Goal: Information Seeking & Learning: Compare options

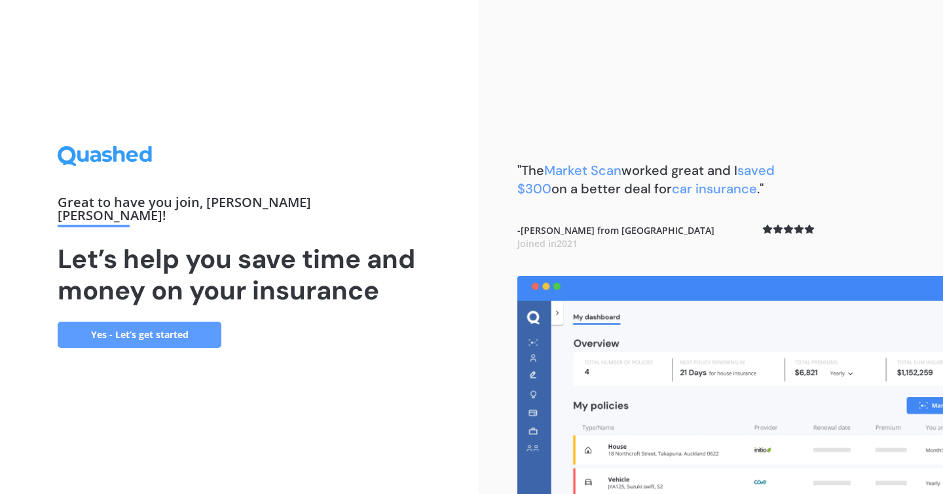
click at [184, 330] on link "Yes - Let’s get started" at bounding box center [140, 334] width 164 height 26
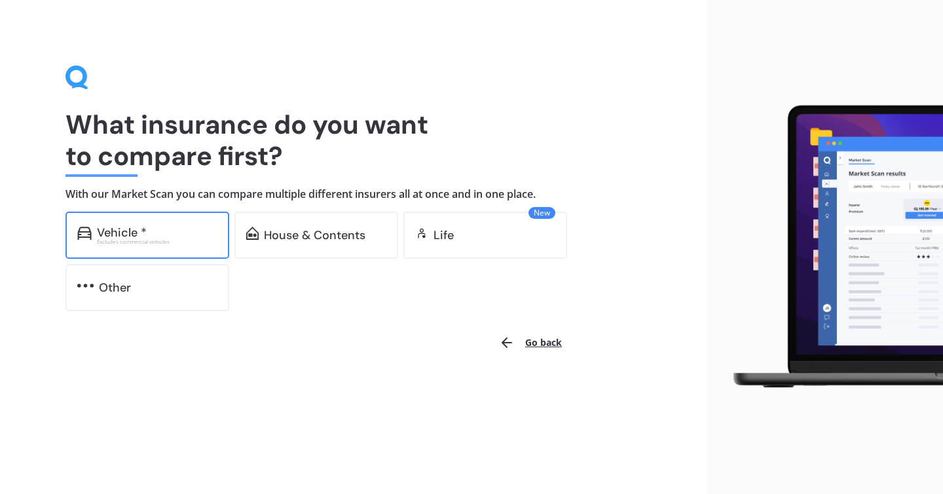
click at [168, 240] on div "Excludes commercial vehicles" at bounding box center [157, 241] width 120 height 5
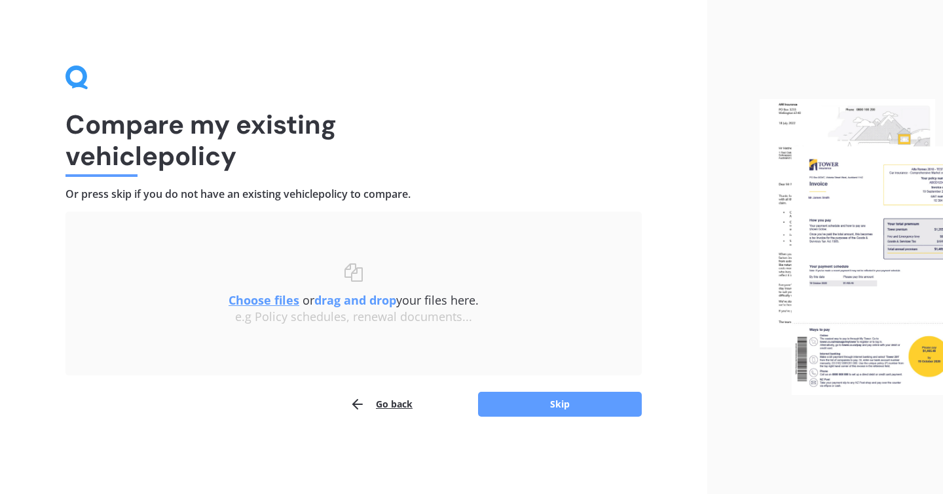
click at [393, 400] on button "Go back" at bounding box center [381, 404] width 63 height 26
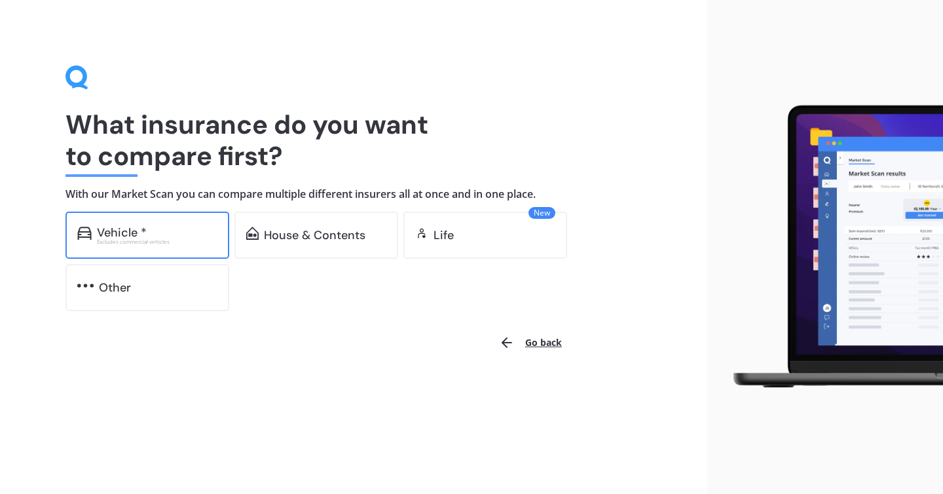
click at [127, 243] on div "Excludes commercial vehicles" at bounding box center [157, 241] width 120 height 5
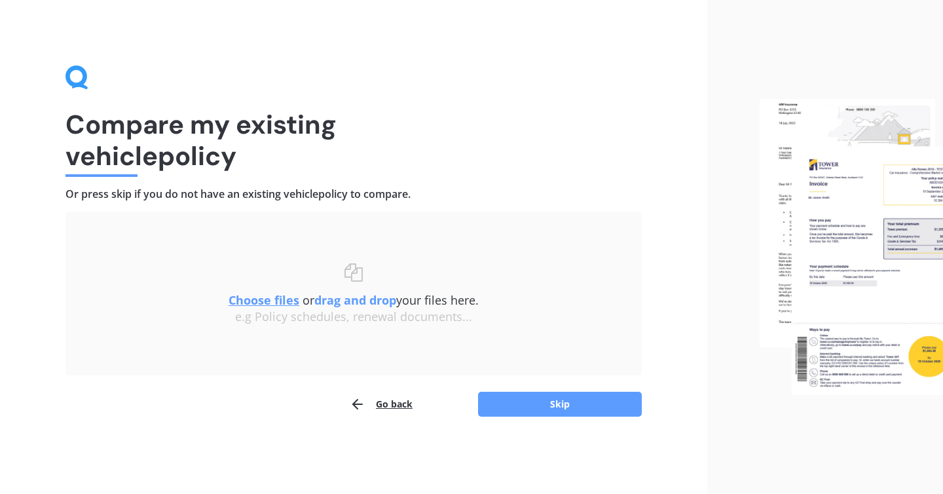
click at [265, 300] on u "Choose files" at bounding box center [263, 300] width 71 height 16
click at [283, 297] on u "Choose files" at bounding box center [263, 300] width 71 height 16
click at [267, 293] on u "Choose files" at bounding box center [263, 300] width 71 height 16
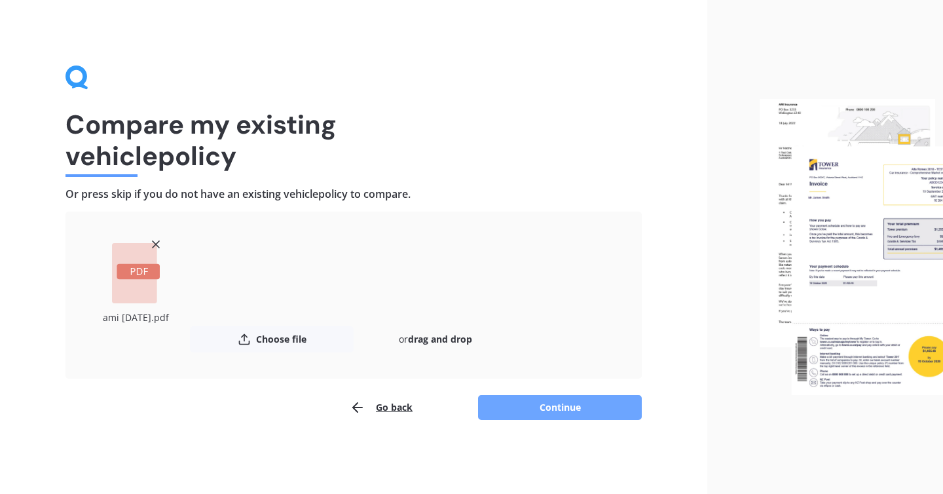
click at [543, 402] on button "Continue" at bounding box center [560, 407] width 164 height 25
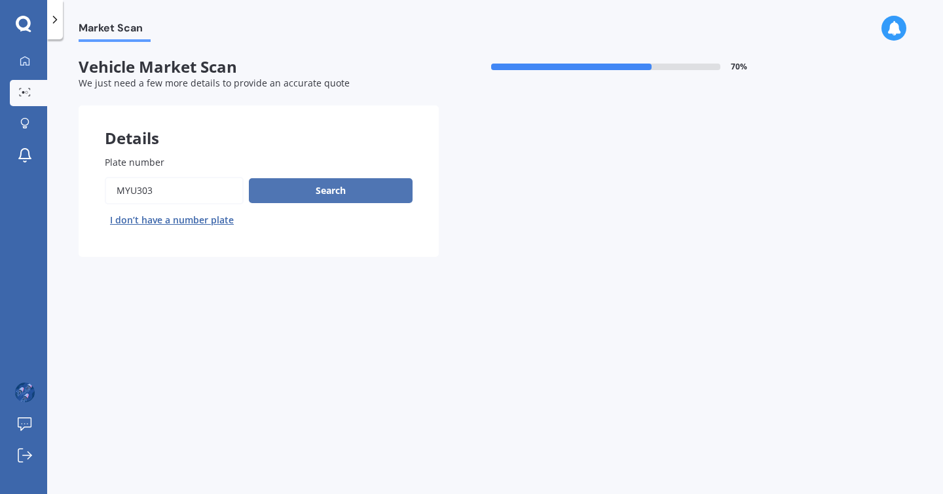
click at [357, 192] on button "Search" at bounding box center [331, 190] width 164 height 25
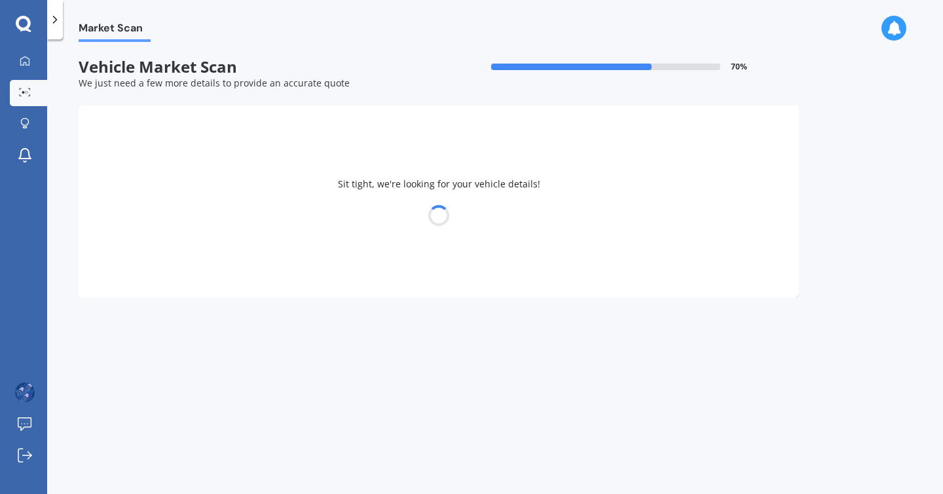
select select "MAZDA"
select select "6"
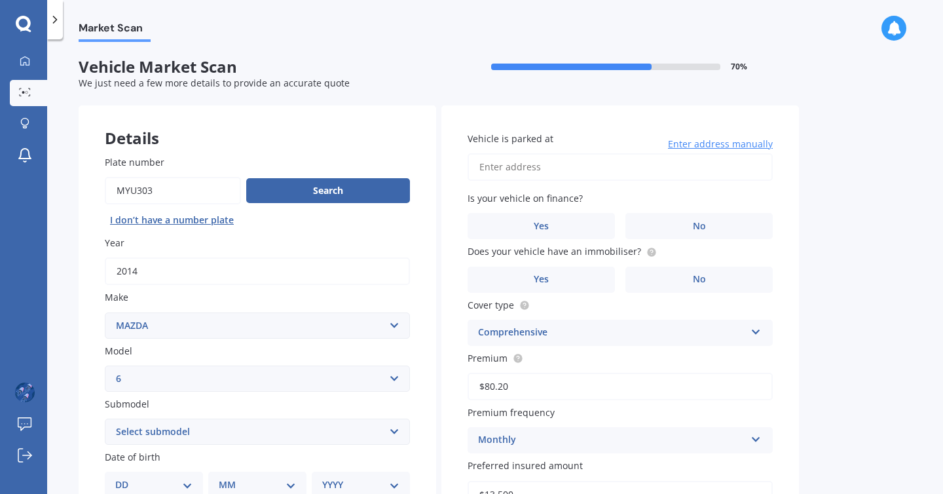
click at [558, 163] on input "Vehicle is parked at" at bounding box center [619, 166] width 305 height 27
type input "[STREET_ADDRESS]"
click at [659, 232] on label "No" at bounding box center [698, 226] width 147 height 26
click at [0, 0] on input "No" at bounding box center [0, 0] width 0 height 0
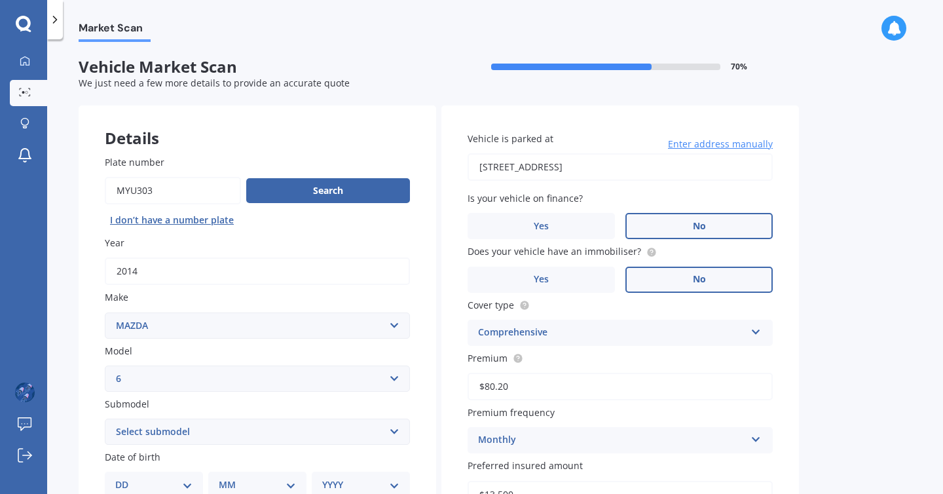
click at [658, 274] on label "No" at bounding box center [698, 279] width 147 height 26
click at [0, 0] on input "No" at bounding box center [0, 0] width 0 height 0
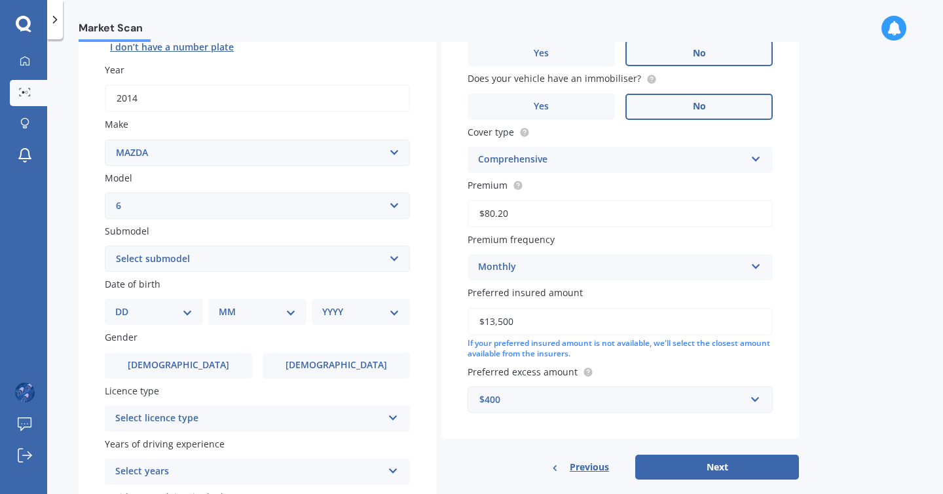
scroll to position [179, 0]
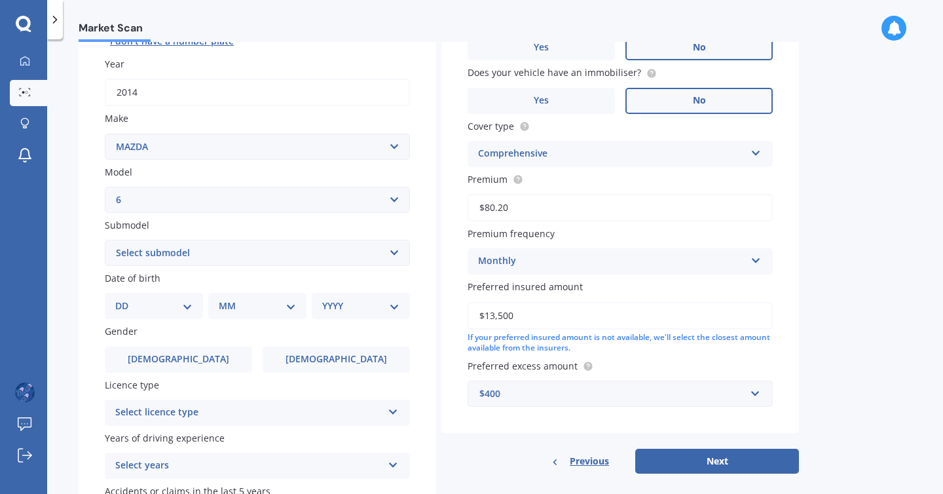
click at [186, 306] on select "DD 01 02 03 04 05 06 07 08 09 10 11 12 13 14 15 16 17 18 19 20 21 22 23 24 25 2…" at bounding box center [153, 305] width 77 height 14
select select "16"
click at [126, 300] on select "DD 01 02 03 04 05 06 07 08 09 10 11 12 13 14 15 16 17 18 19 20 21 22 23 24 25 2…" at bounding box center [153, 305] width 77 height 14
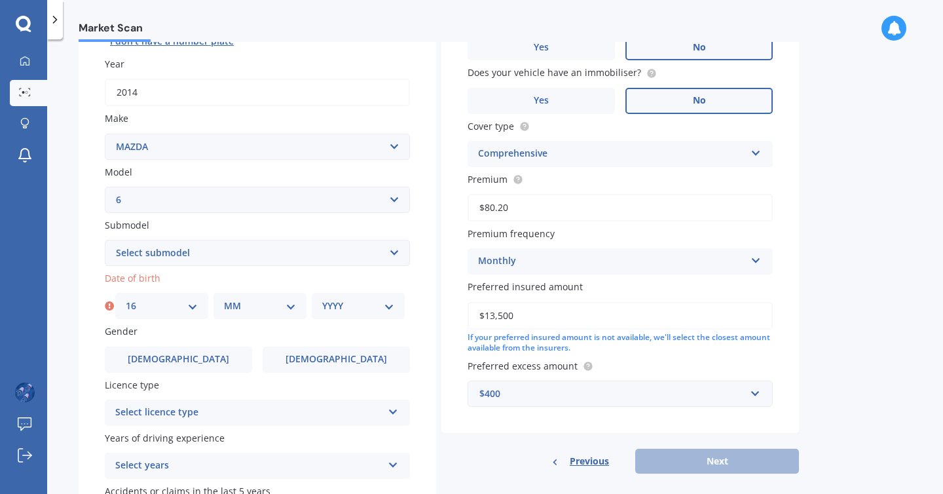
click at [244, 313] on select "MM 01 02 03 04 05 06 07 08 09 10 11 12" at bounding box center [260, 305] width 72 height 14
select select "05"
click at [224, 300] on select "MM 01 02 03 04 05 06 07 08 09 10 11 12" at bounding box center [260, 305] width 72 height 14
click at [334, 310] on select "YYYY 2025 2024 2023 2022 2021 2020 2019 2018 2017 2016 2015 2014 2013 2012 2011…" at bounding box center [358, 305] width 72 height 14
select select "1982"
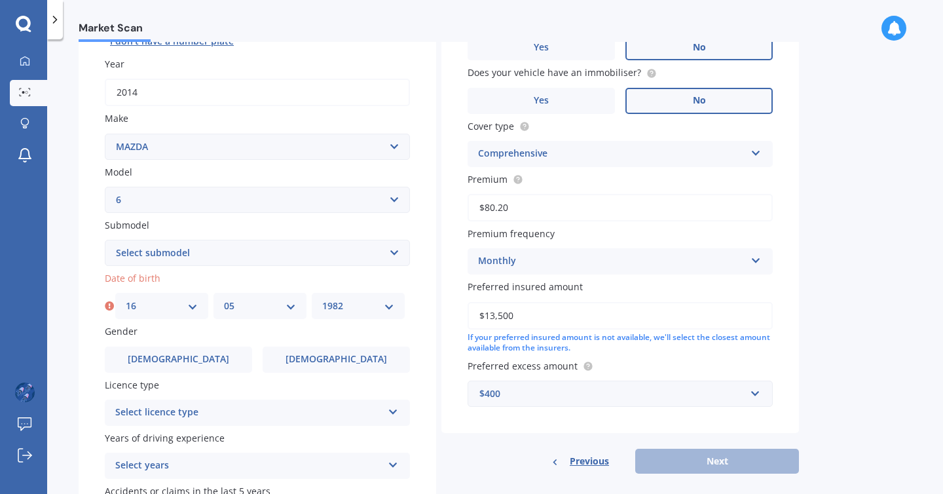
click at [322, 300] on select "YYYY 2025 2024 2023 2022 2021 2020 2019 2018 2017 2016 2015 2014 2013 2012 2011…" at bounding box center [358, 305] width 72 height 14
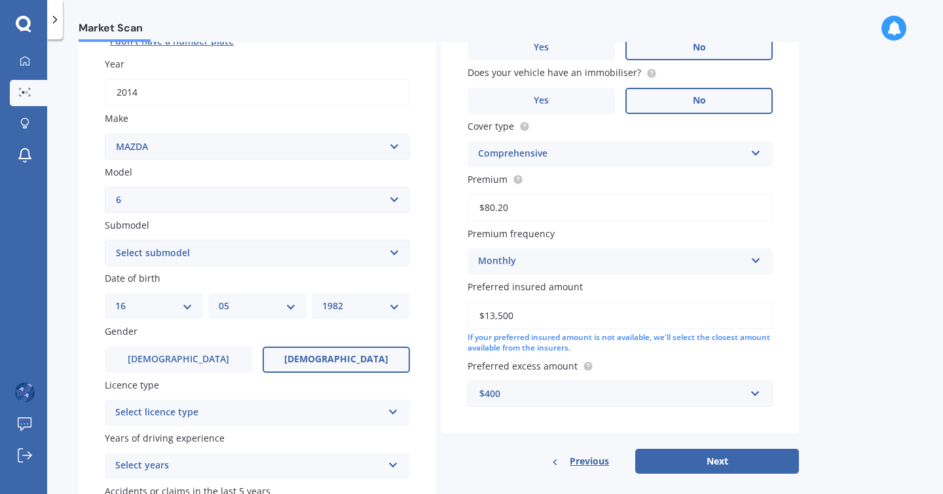
click at [290, 364] on label "[DEMOGRAPHIC_DATA]" at bounding box center [335, 359] width 147 height 26
click at [0, 0] on input "[DEMOGRAPHIC_DATA]" at bounding box center [0, 0] width 0 height 0
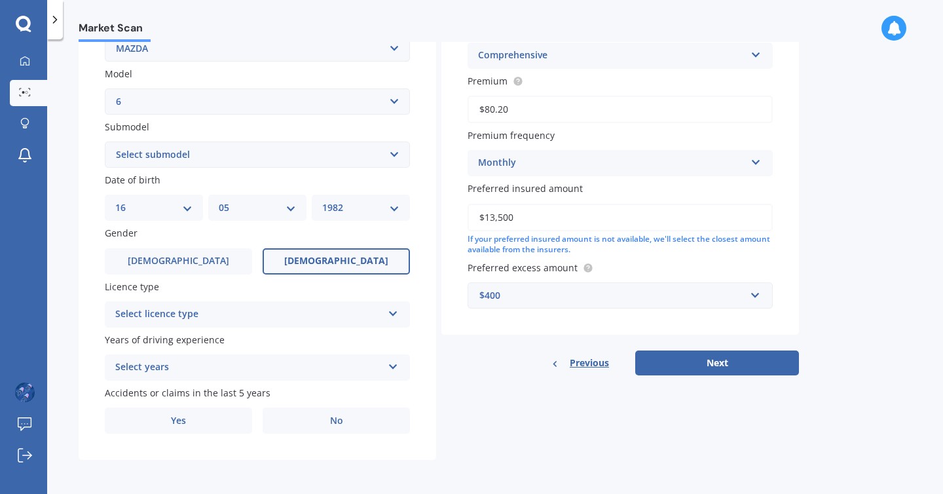
scroll to position [280, 0]
click at [295, 315] on div "Select licence type" at bounding box center [248, 314] width 267 height 16
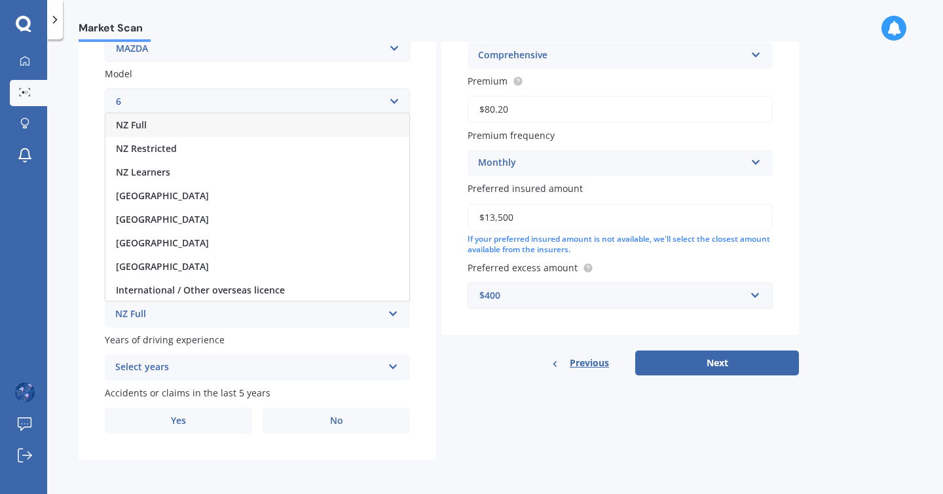
click at [331, 130] on div "NZ Full" at bounding box center [257, 125] width 304 height 24
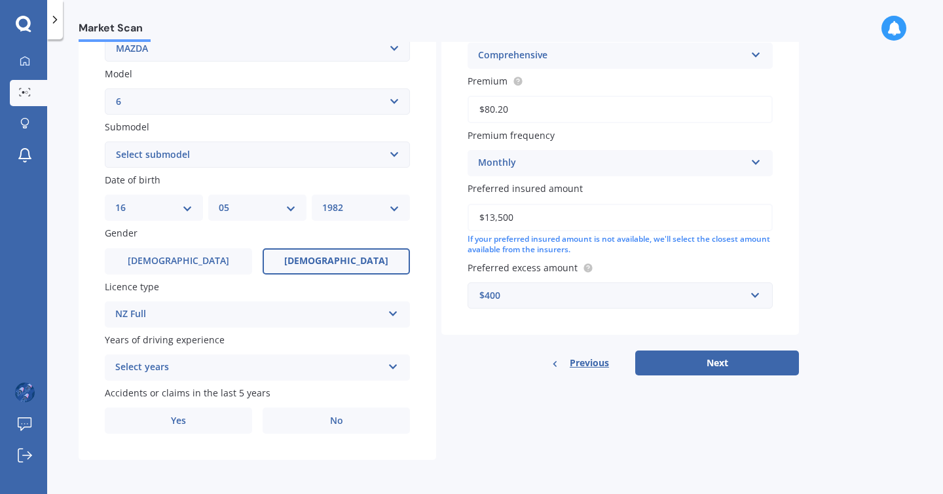
click at [259, 364] on div "Select years" at bounding box center [248, 367] width 267 height 16
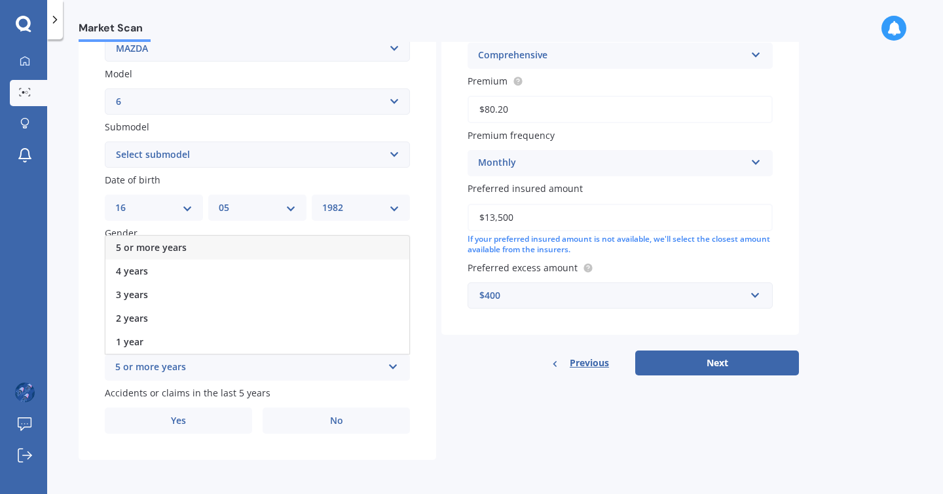
click at [291, 254] on div "5 or more years" at bounding box center [257, 248] width 304 height 24
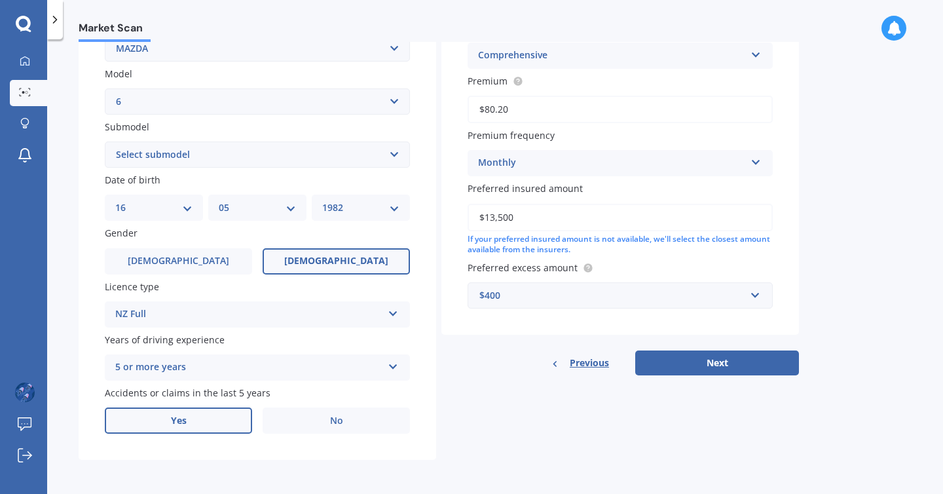
click at [216, 421] on label "Yes" at bounding box center [178, 420] width 147 height 26
click at [0, 0] on input "Yes" at bounding box center [0, 0] width 0 height 0
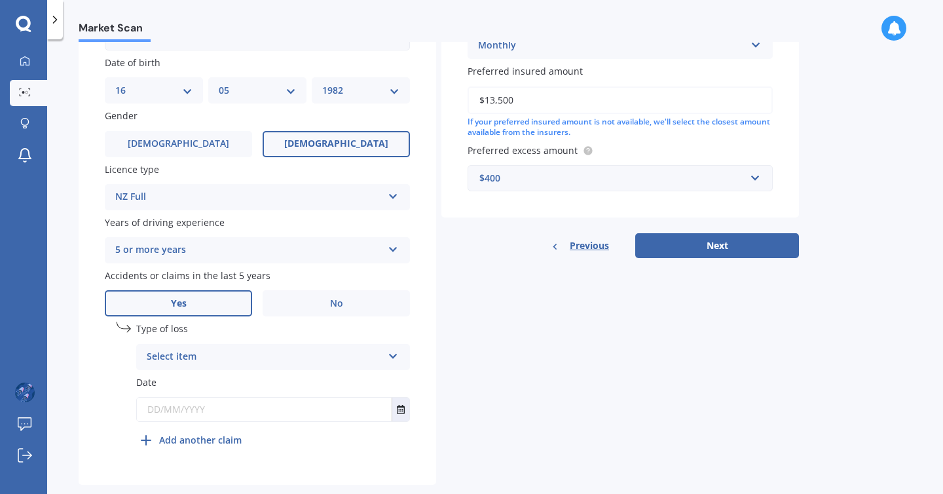
scroll to position [423, 0]
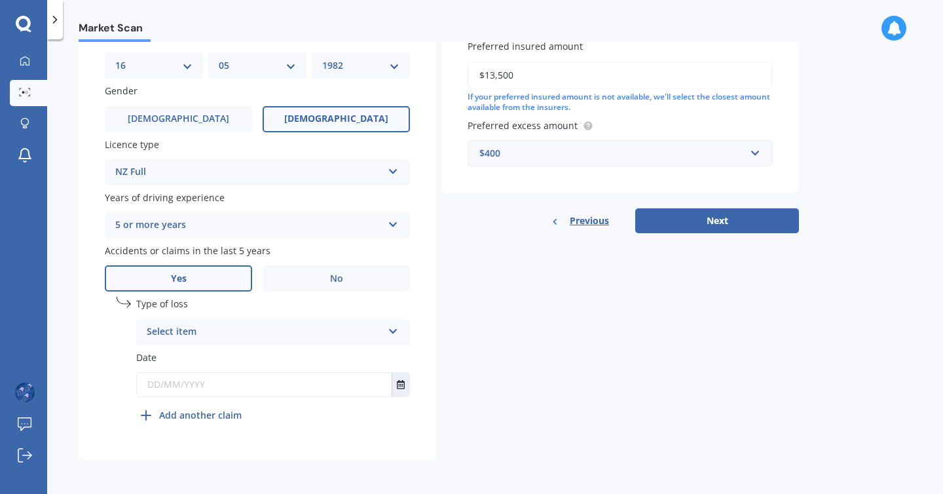
click at [316, 329] on div "Select item" at bounding box center [265, 332] width 236 height 16
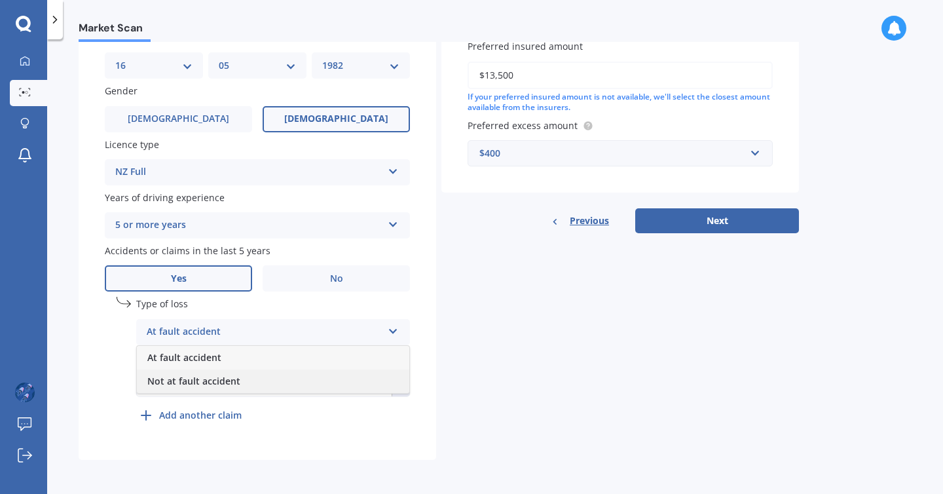
click at [291, 382] on div "Not at fault accident" at bounding box center [273, 381] width 272 height 24
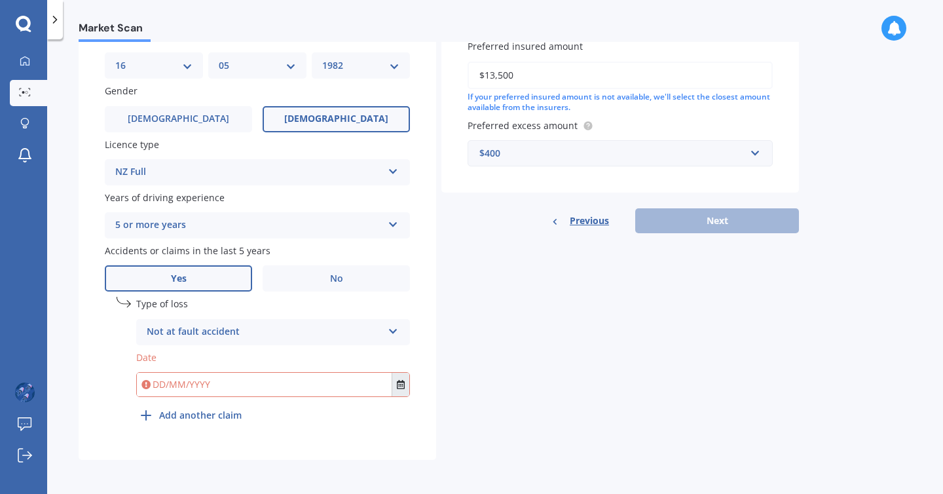
click at [395, 386] on button "Select date" at bounding box center [400, 384] width 18 height 24
click at [400, 382] on icon "Select date" at bounding box center [401, 384] width 8 height 9
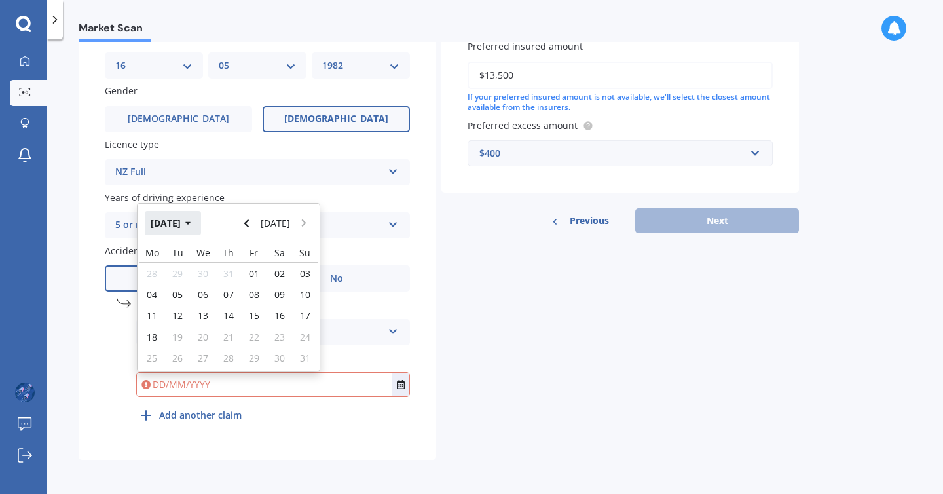
click at [190, 219] on button "[DATE]" at bounding box center [173, 223] width 56 height 24
click at [182, 223] on button "2025" at bounding box center [168, 223] width 47 height 24
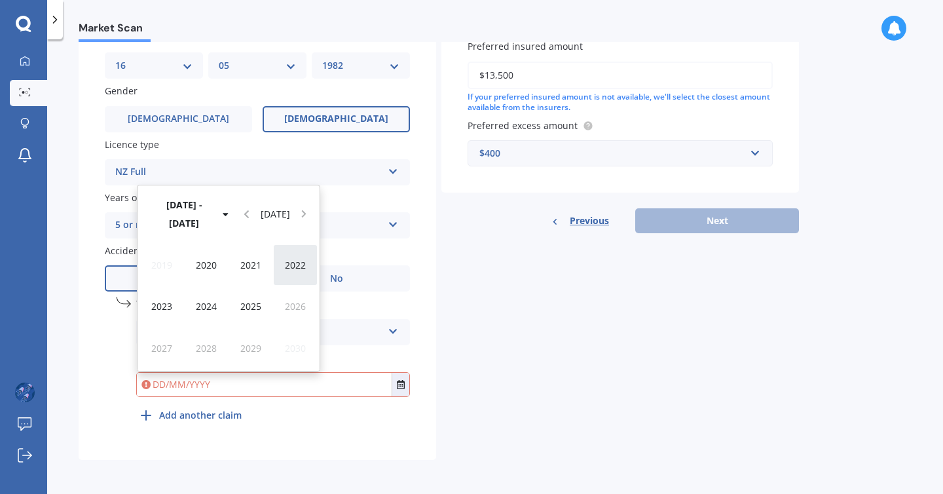
click at [283, 268] on div "2022" at bounding box center [295, 264] width 45 height 41
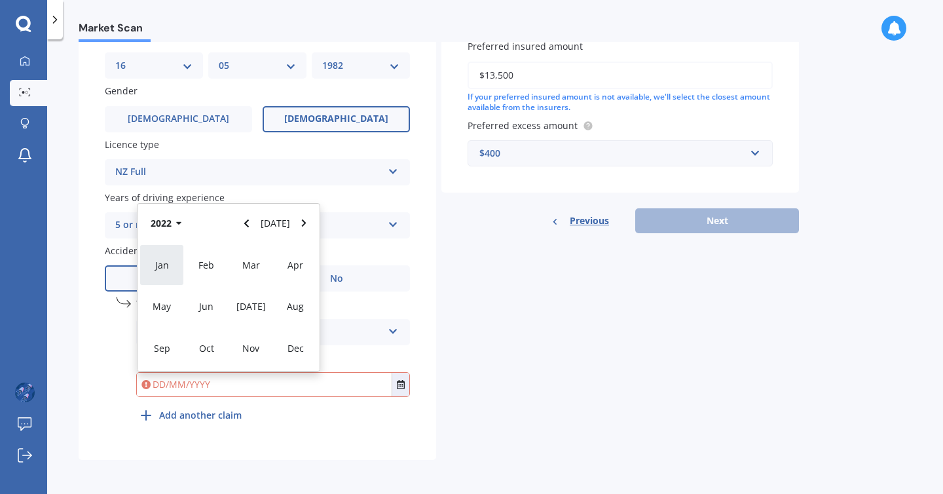
click at [170, 261] on div "Jan" at bounding box center [161, 264] width 45 height 41
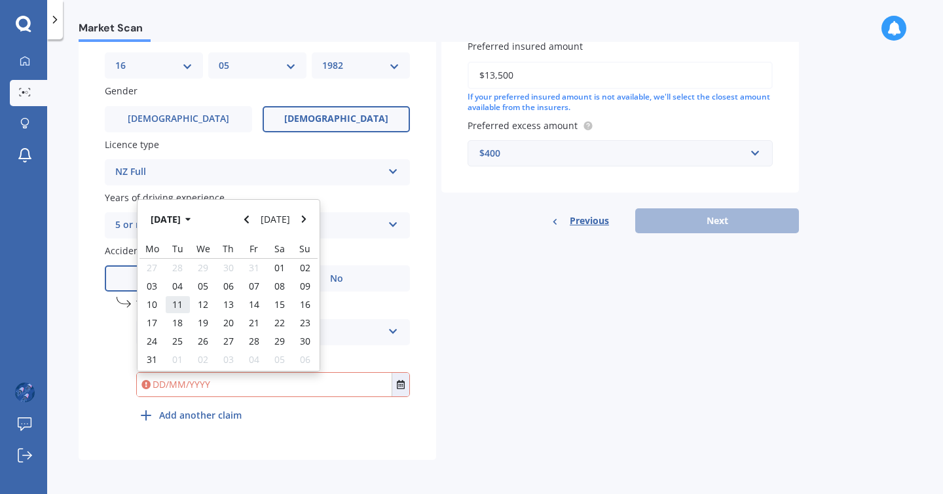
click at [179, 299] on span "11" at bounding box center [177, 304] width 10 height 12
type input "[DATE]"
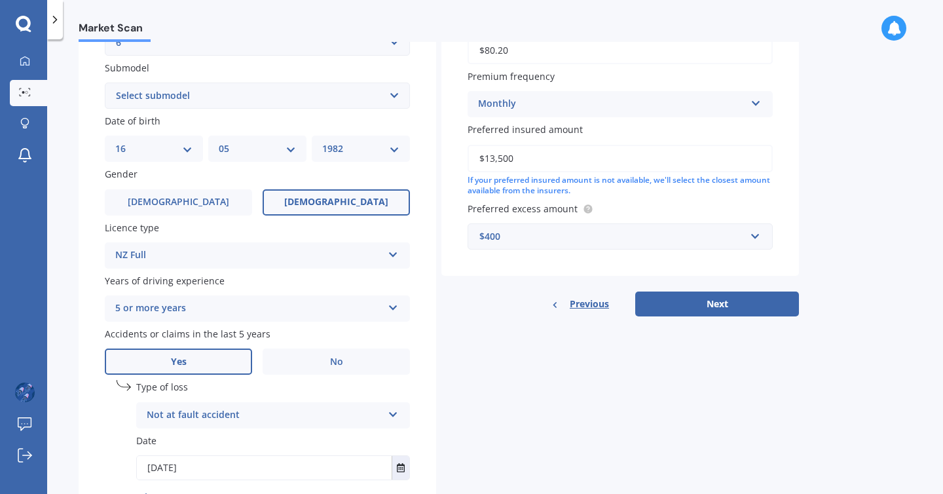
scroll to position [277, 0]
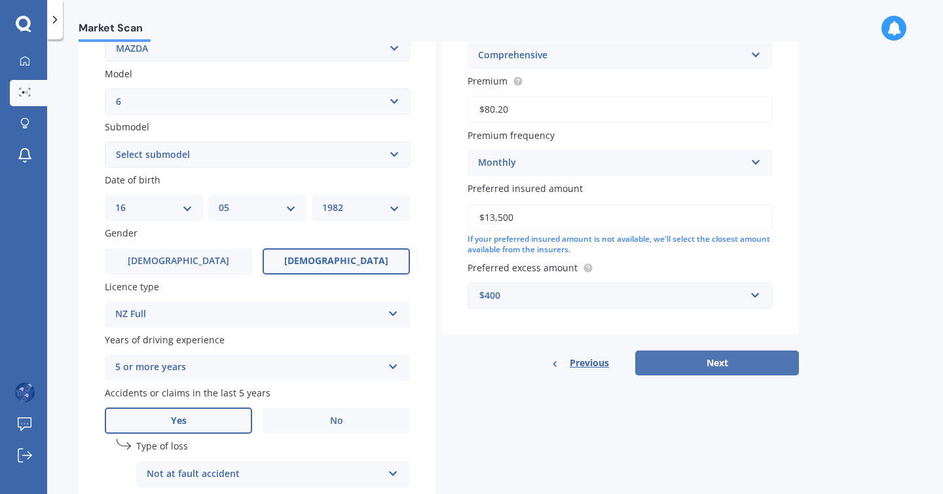
click at [677, 371] on button "Next" at bounding box center [717, 362] width 164 height 25
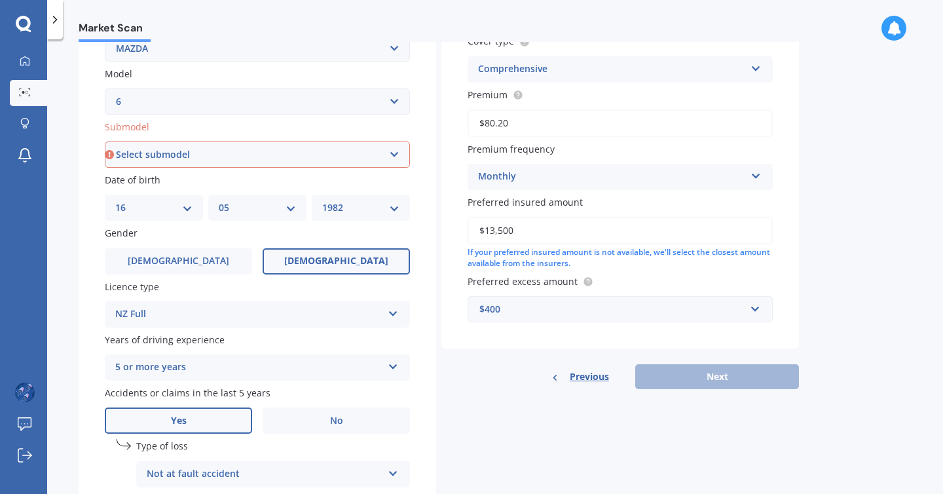
click at [329, 154] on select "Select submodel (All other Petrol) 2.5 Limited Atenza Diesel Turbo Diesel diese…" at bounding box center [257, 154] width 305 height 26
select select "(ALL OTHER PETROL)"
click at [105, 143] on select "Select submodel (All other Petrol) 2.5 Limited Atenza Diesel Turbo Diesel diese…" at bounding box center [257, 154] width 305 height 26
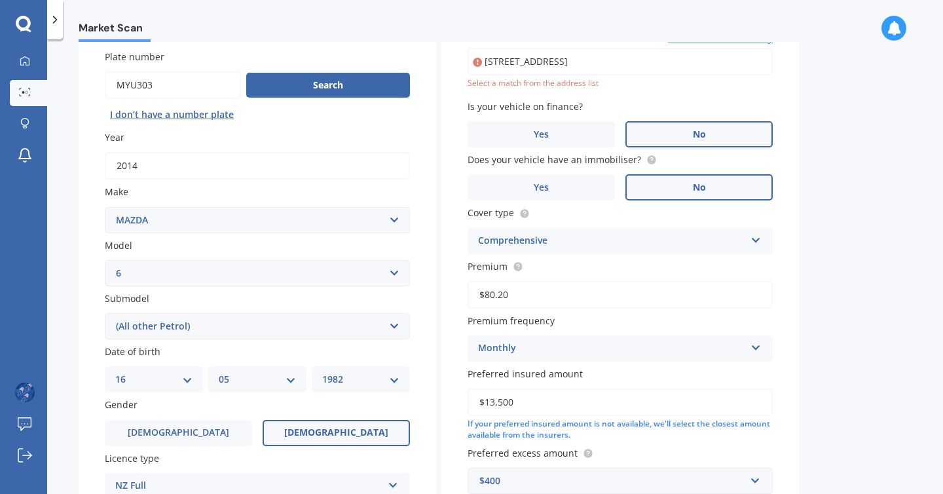
scroll to position [90, 0]
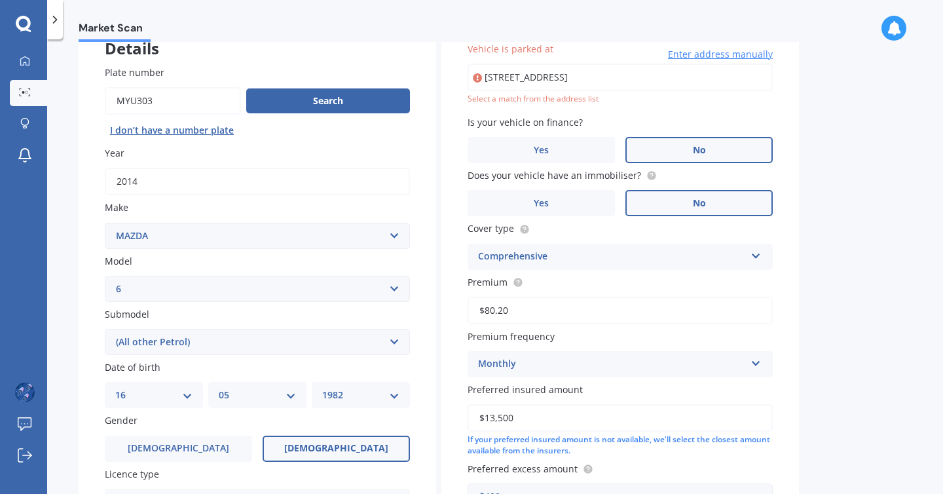
click at [669, 77] on input "[STREET_ADDRESS]" at bounding box center [619, 76] width 305 height 27
type input "[STREET_ADDRESS]"
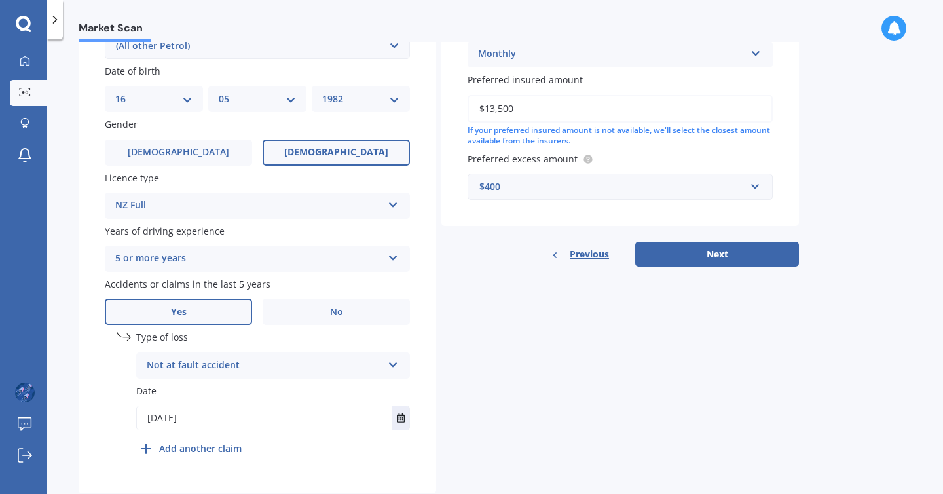
scroll to position [412, 0]
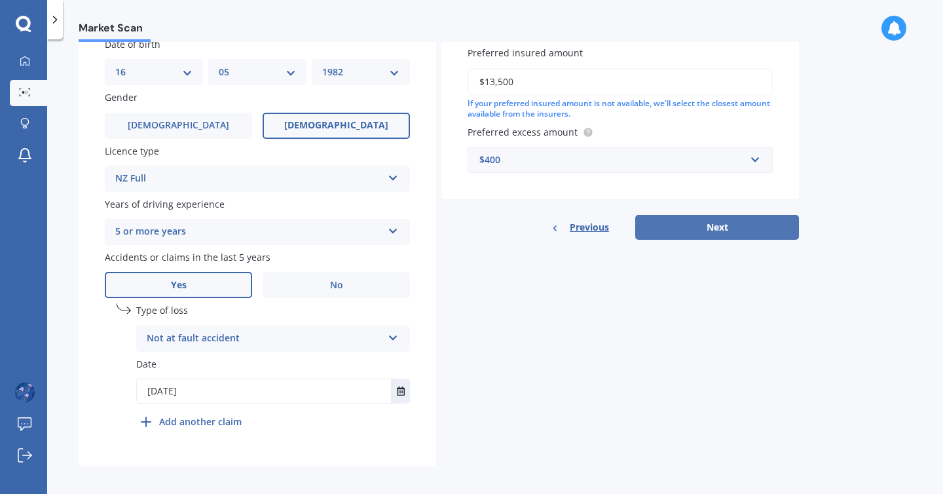
click at [697, 219] on button "Next" at bounding box center [717, 227] width 164 height 25
select select "16"
select select "05"
select select "1982"
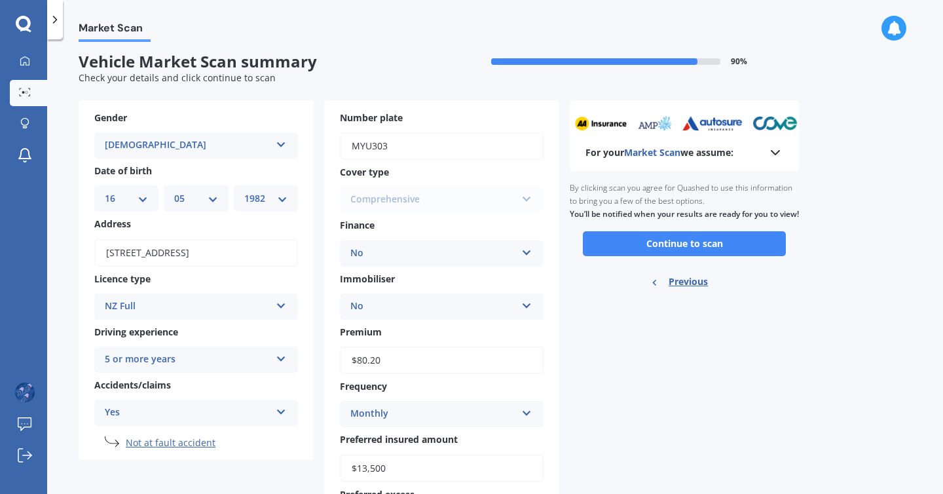
scroll to position [0, 0]
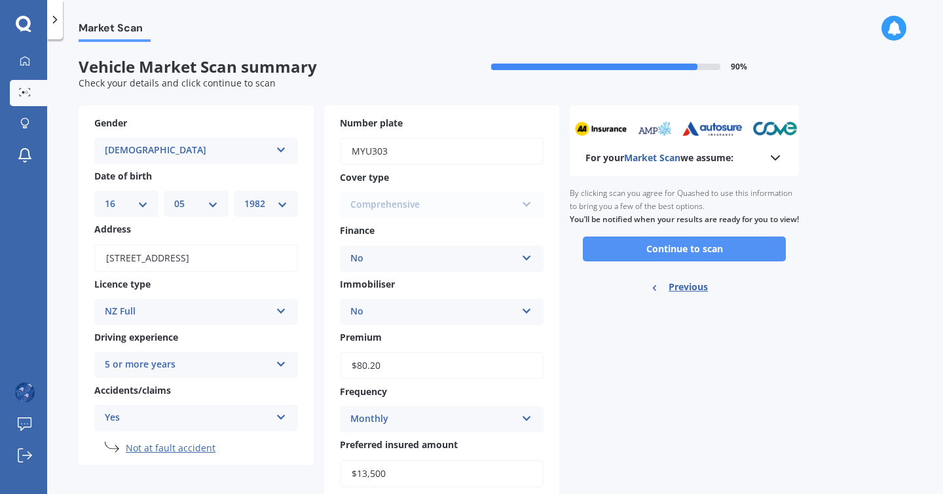
click at [624, 261] on button "Continue to scan" at bounding box center [684, 248] width 203 height 25
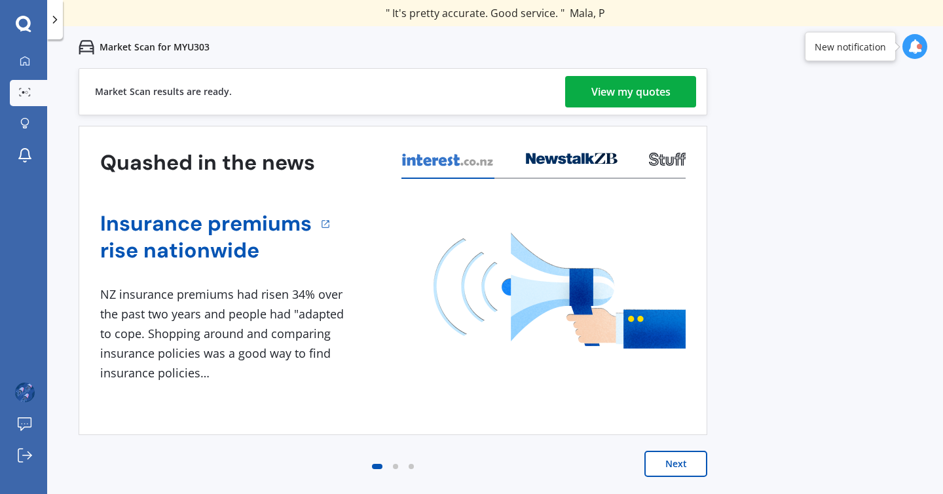
click at [654, 94] on div "View my quotes" at bounding box center [630, 91] width 79 height 31
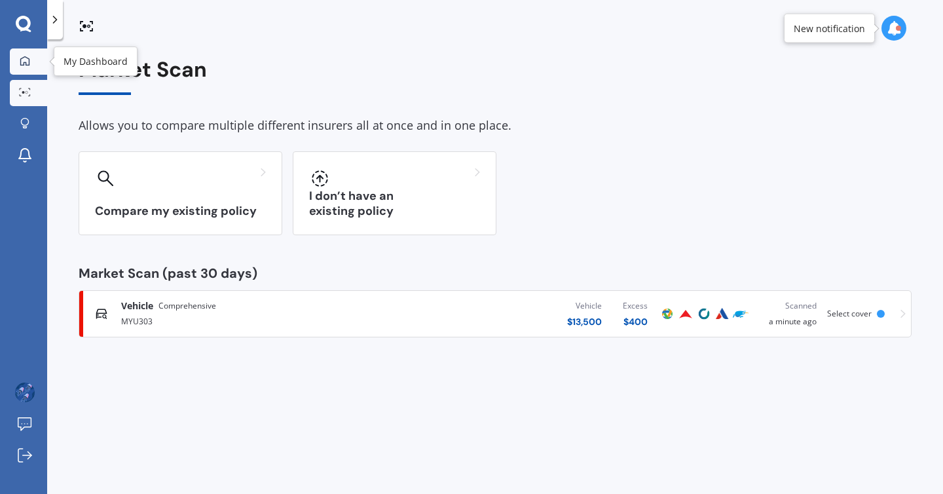
click at [27, 61] on icon at bounding box center [25, 61] width 10 height 10
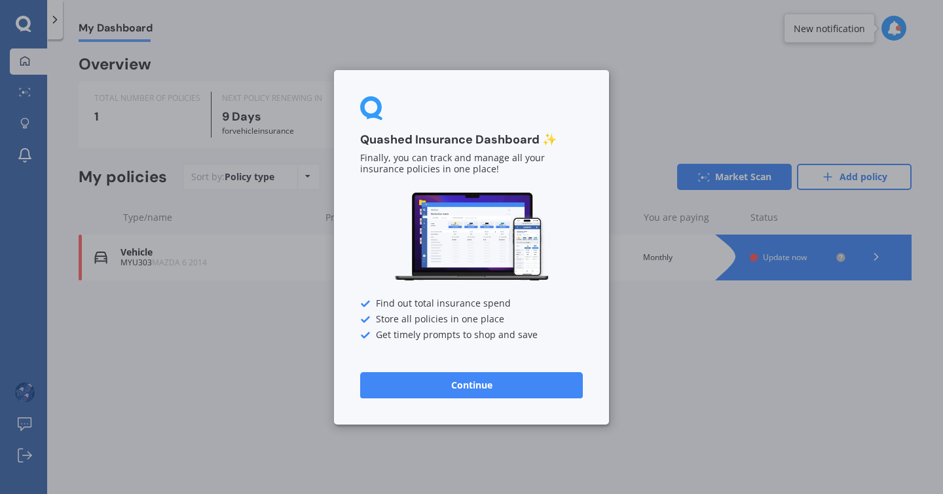
click at [640, 92] on div "Quashed Insurance Dashboard ✨ Finally, you can track and manage all your insura…" at bounding box center [471, 247] width 943 height 494
click at [505, 386] on button "Continue" at bounding box center [471, 384] width 223 height 26
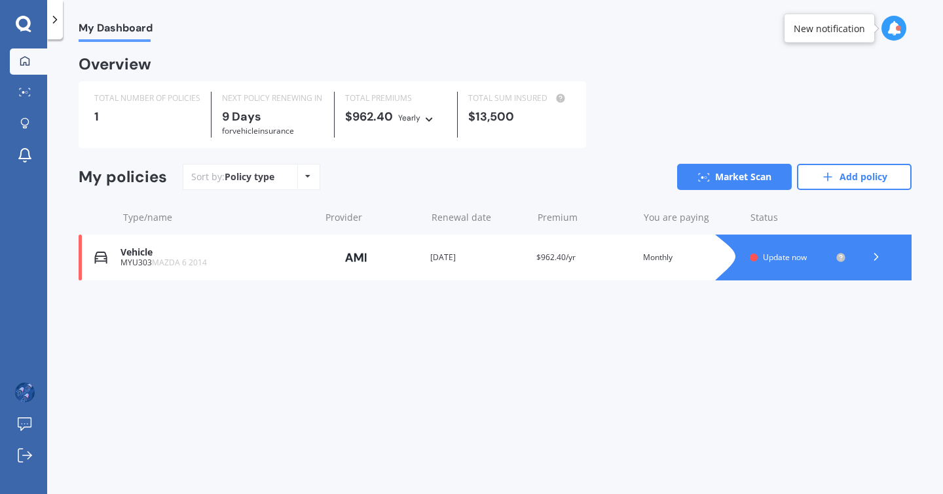
click at [789, 258] on span "Update now" at bounding box center [785, 256] width 44 height 11
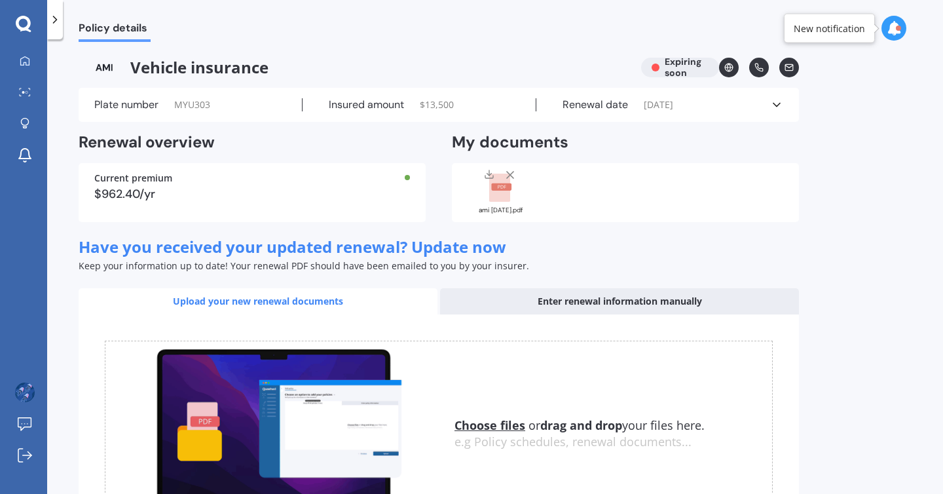
click at [665, 65] on div "Vehicle insurance Expiring soon" at bounding box center [439, 68] width 720 height 20
click at [24, 21] on icon at bounding box center [24, 24] width 16 height 17
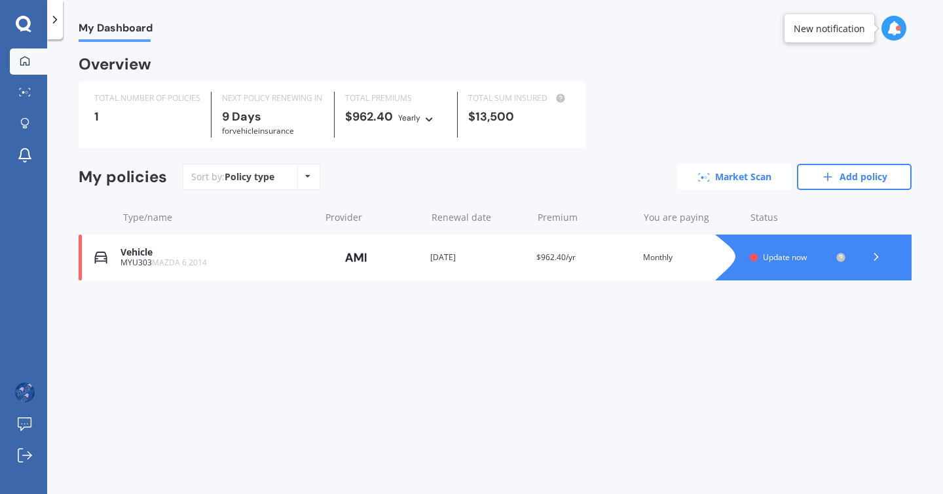
click at [726, 179] on link "Market Scan" at bounding box center [734, 177] width 115 height 26
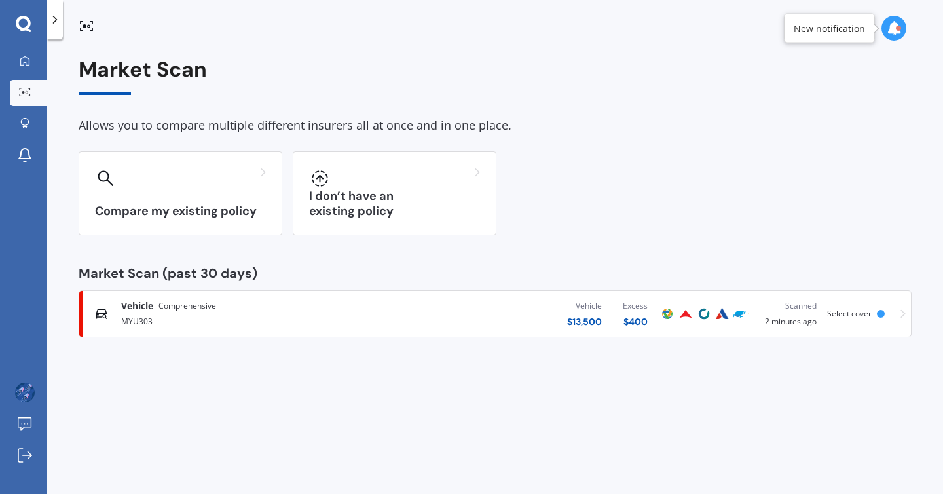
click at [542, 315] on div "Vehicle $ 13,500 Excess $ 400" at bounding box center [516, 313] width 281 height 39
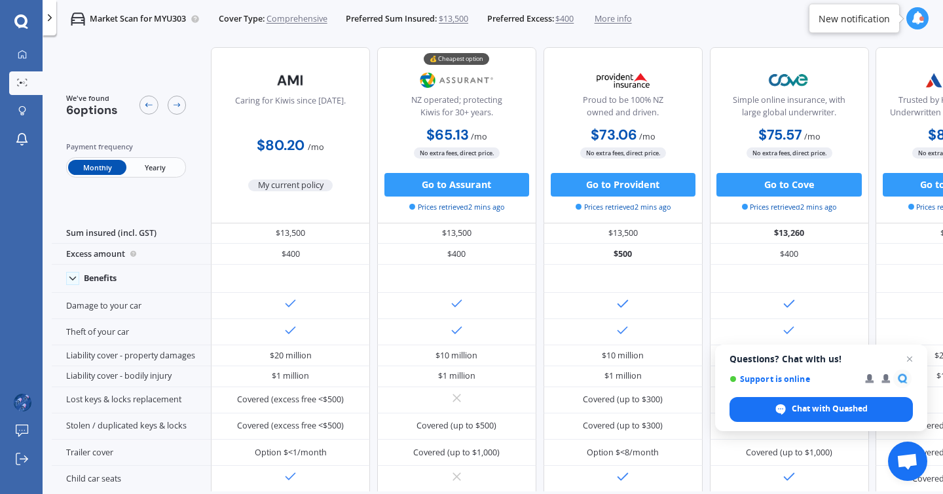
scroll to position [4, 0]
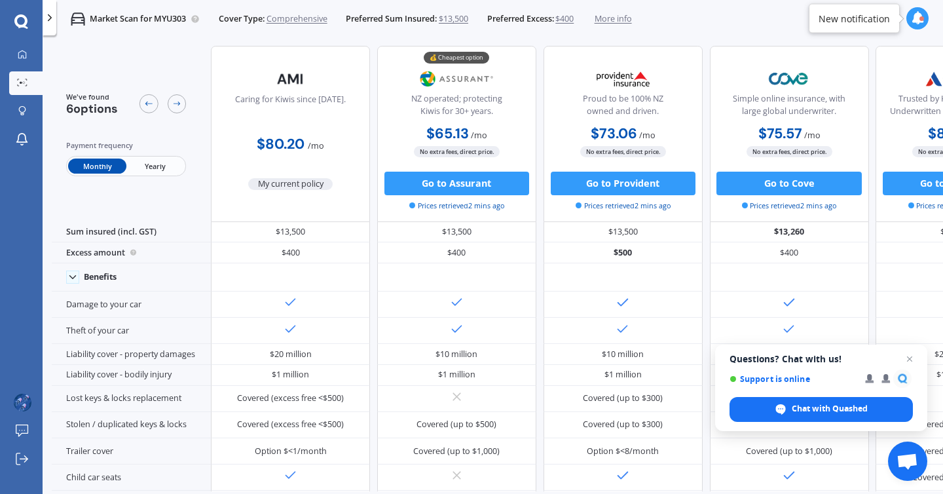
click at [146, 170] on span "Yearly" at bounding box center [155, 165] width 58 height 15
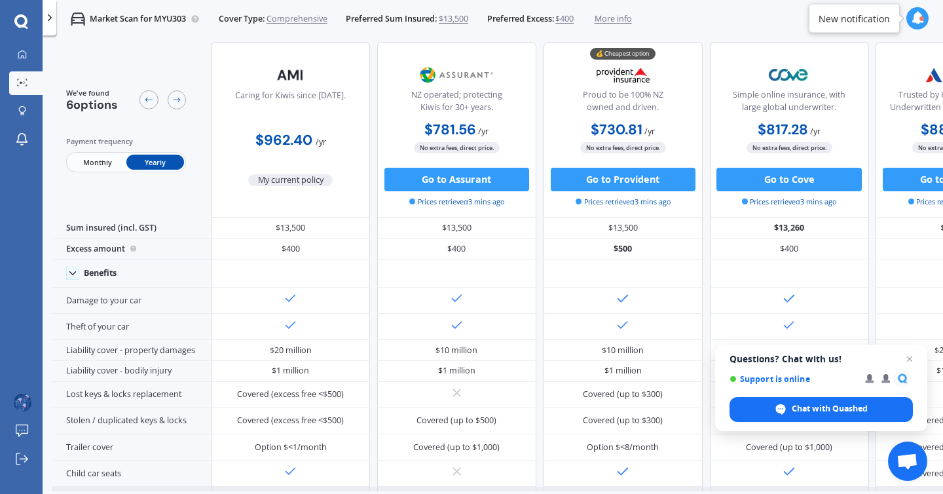
scroll to position [0, 0]
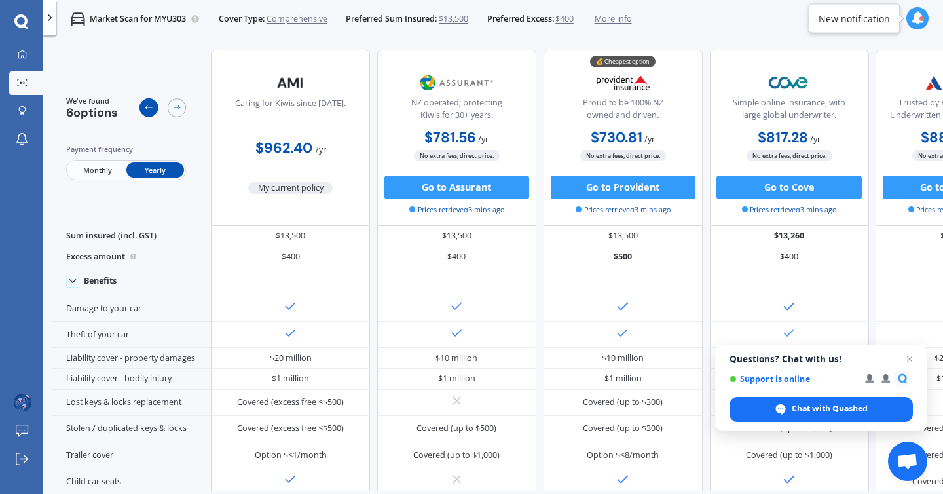
click at [149, 107] on icon at bounding box center [148, 107] width 9 height 9
click at [175, 105] on icon at bounding box center [176, 107] width 9 height 9
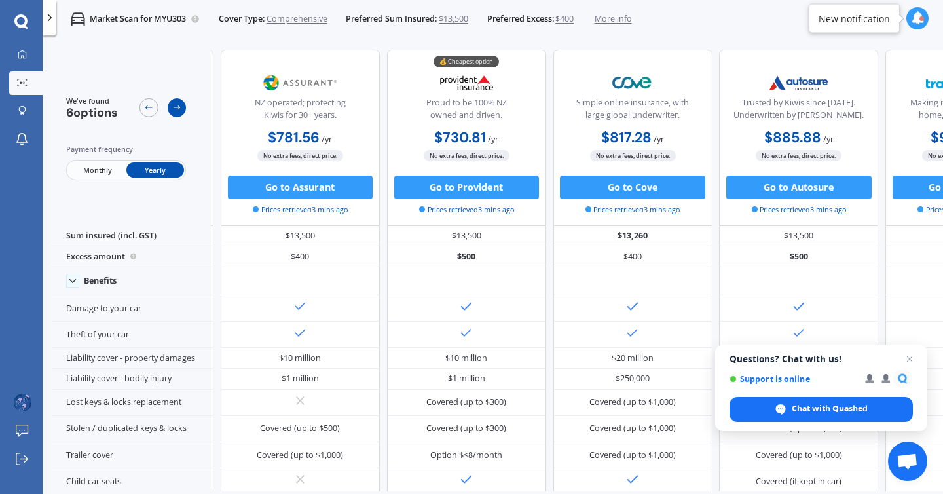
scroll to position [0, 177]
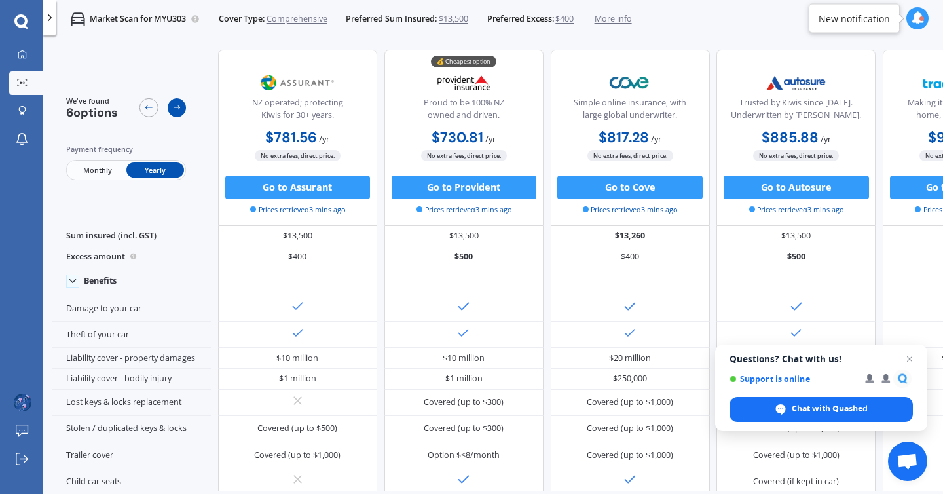
click at [175, 106] on icon at bounding box center [176, 107] width 9 height 9
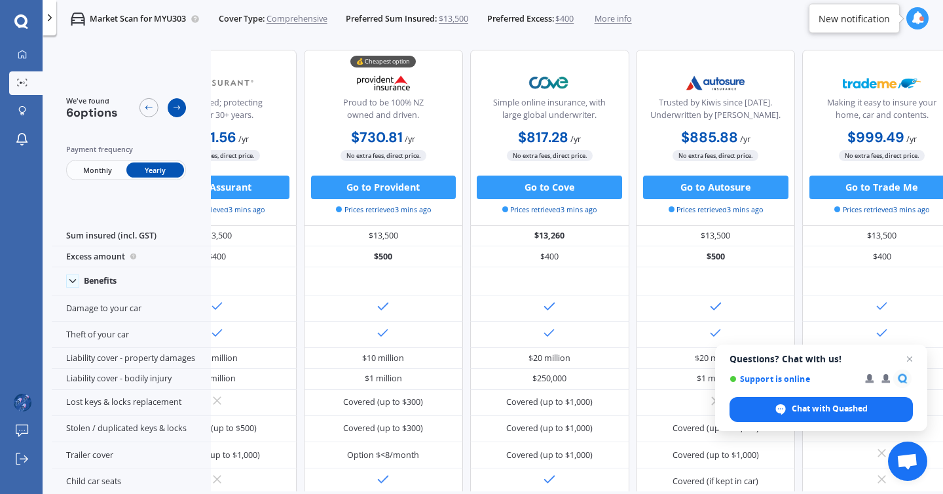
scroll to position [0, 293]
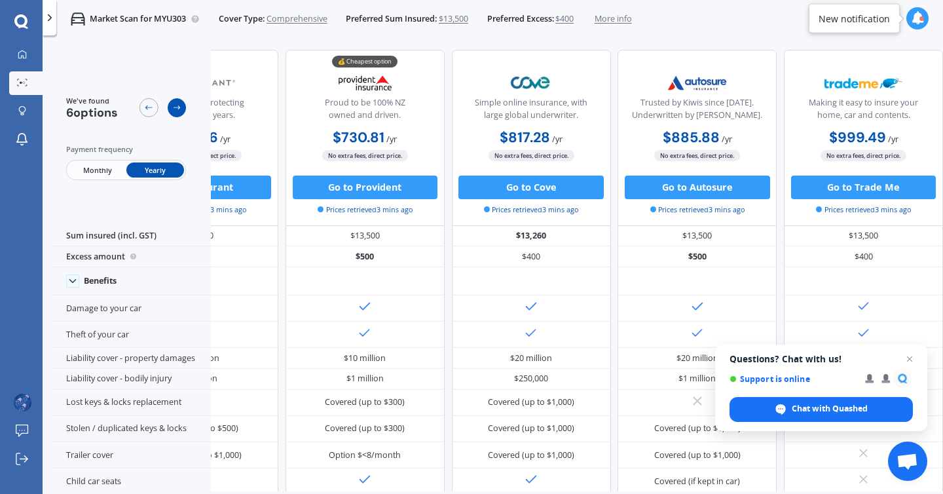
click at [175, 106] on icon at bounding box center [176, 107] width 9 height 9
click at [27, 56] on div at bounding box center [23, 55] width 18 height 11
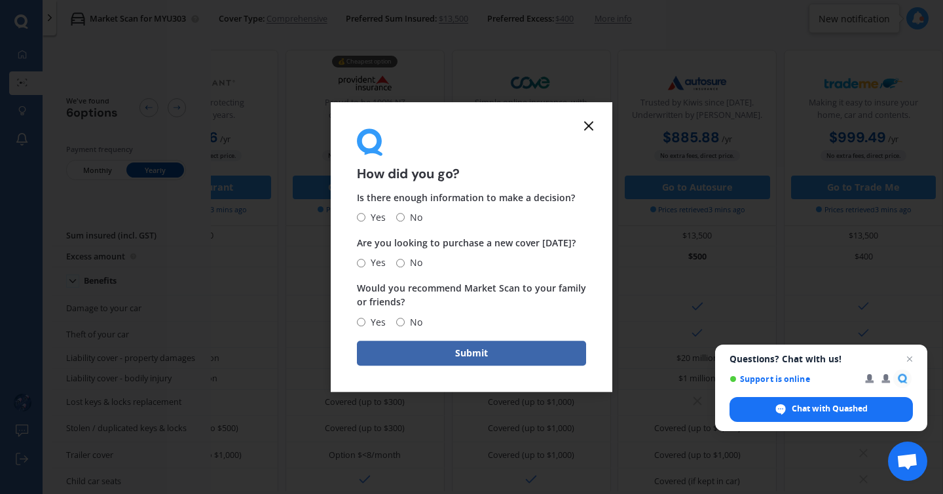
click at [585, 126] on icon at bounding box center [589, 126] width 16 height 16
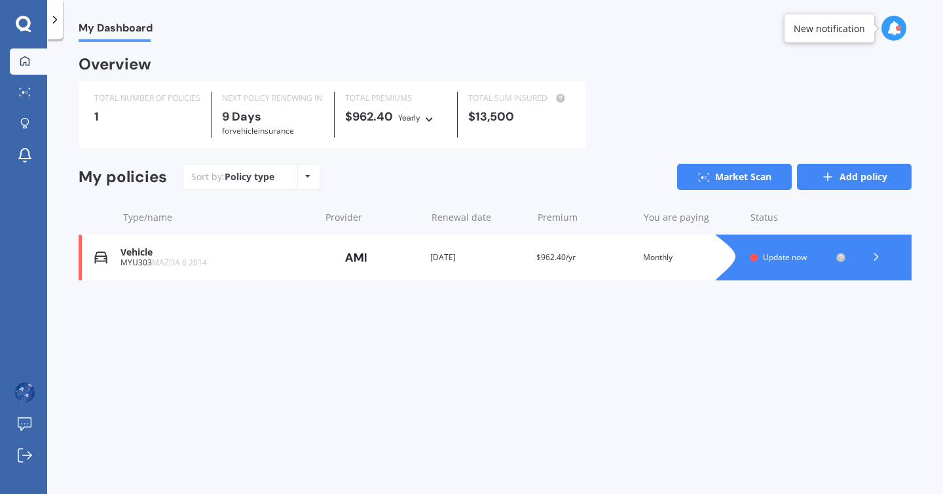
click at [843, 175] on link "Add policy" at bounding box center [854, 177] width 115 height 26
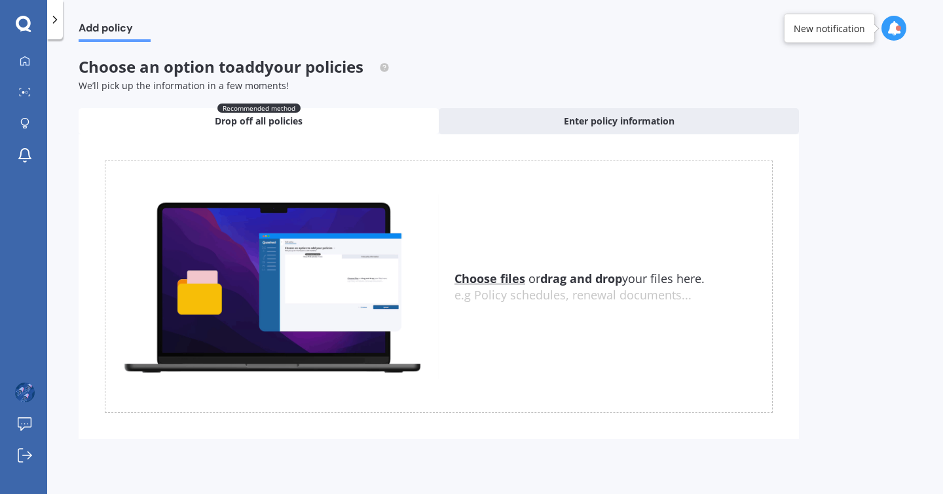
click at [481, 280] on u "Choose files" at bounding box center [489, 278] width 71 height 16
click at [508, 279] on u "Choose files" at bounding box center [489, 278] width 71 height 16
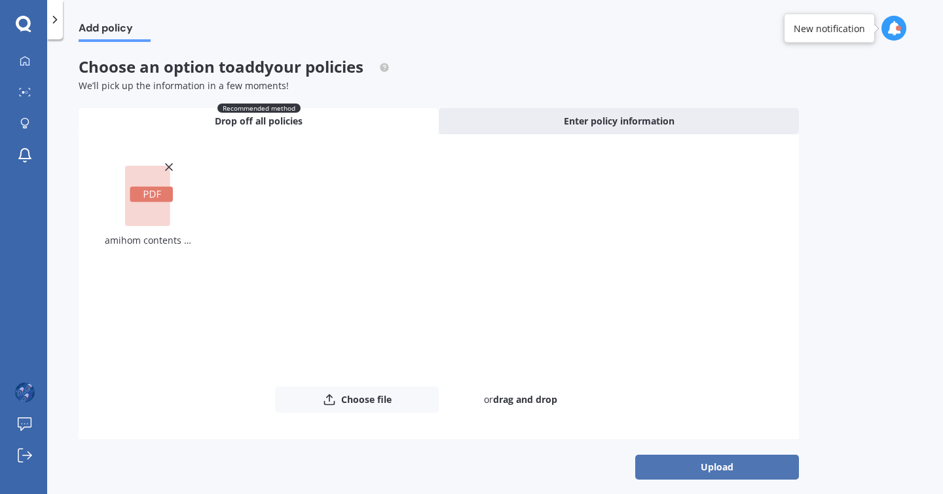
click at [678, 462] on button "Upload" at bounding box center [717, 466] width 164 height 25
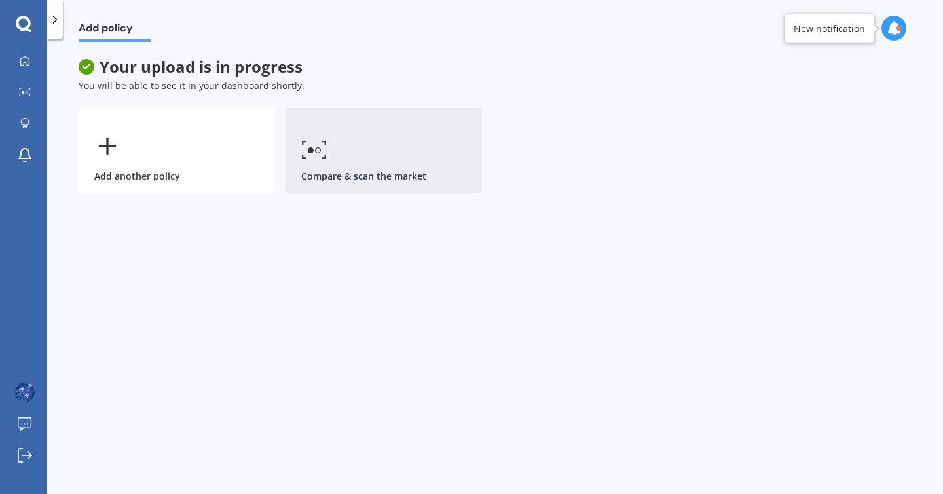
click at [352, 177] on link "Compare & scan the market" at bounding box center [383, 150] width 196 height 85
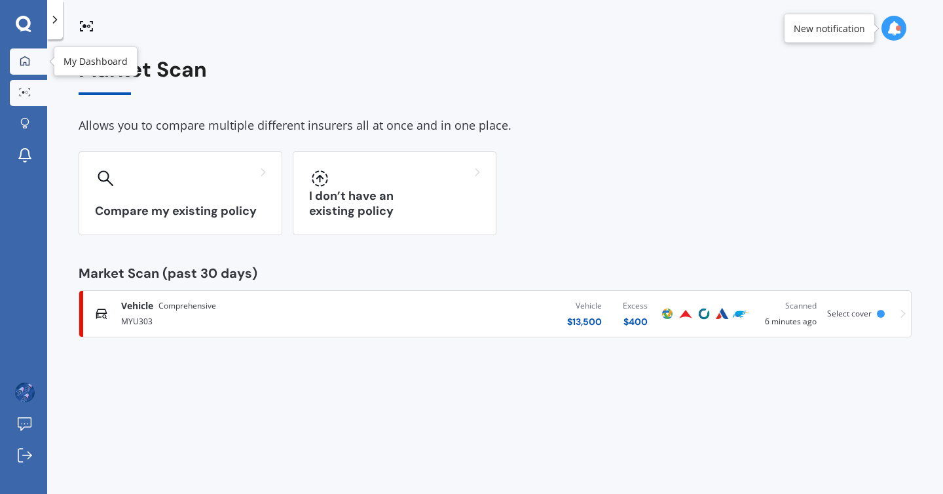
click at [29, 63] on icon at bounding box center [24, 60] width 9 height 9
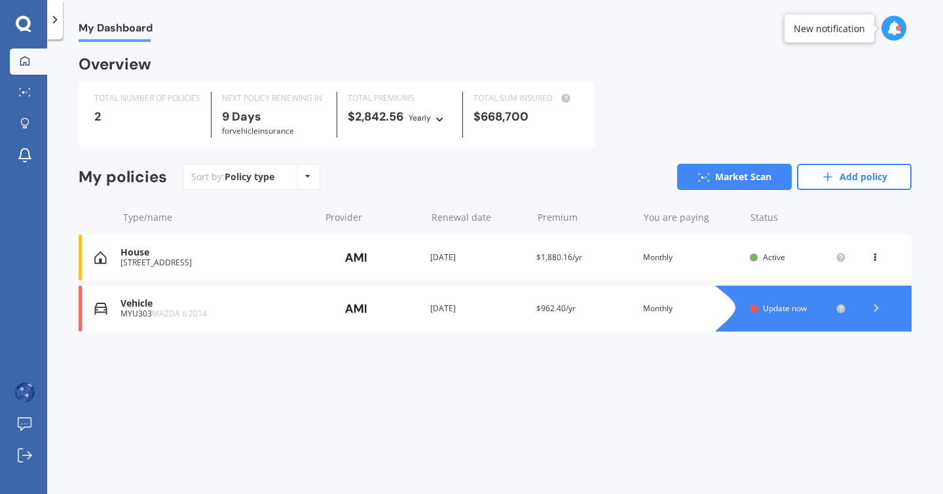
click at [196, 268] on div "House [STREET_ADDRESS] Provider Renewal date [DATE] Premium $1,880.16/yr You ar…" at bounding box center [495, 257] width 833 height 46
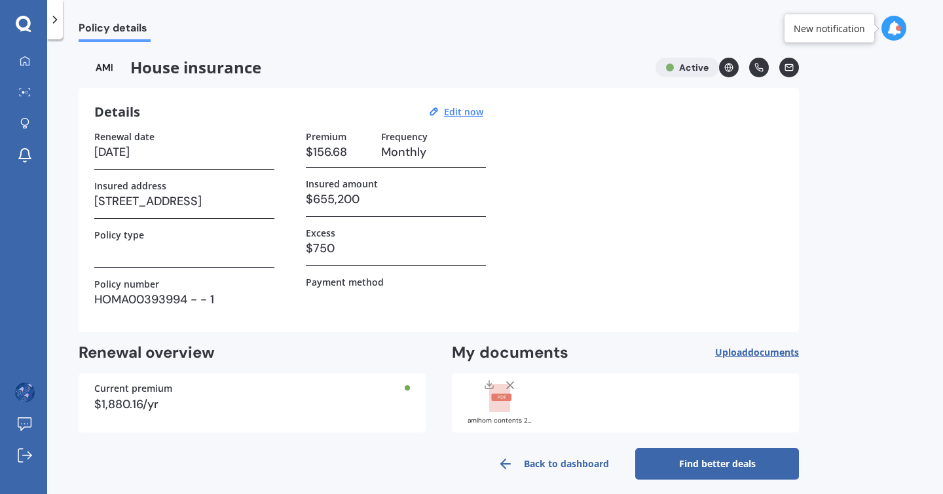
scroll to position [9, 0]
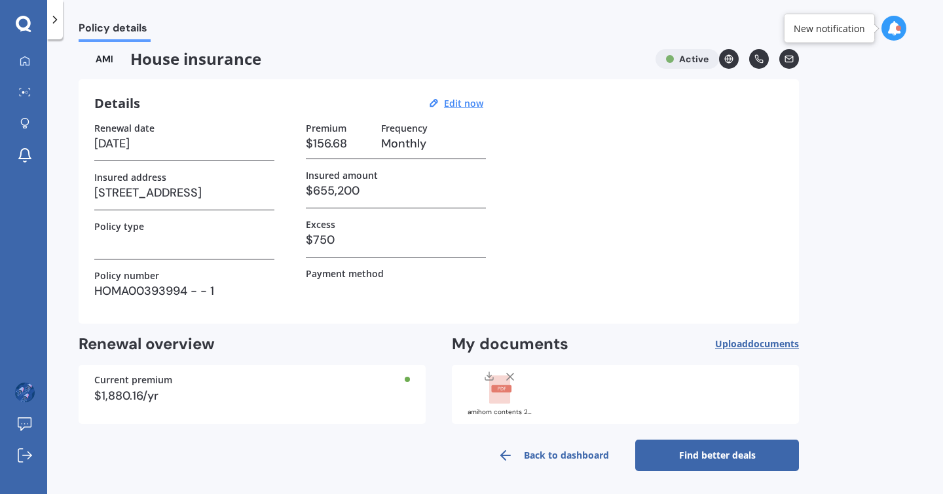
click at [704, 456] on link "Find better deals" at bounding box center [717, 454] width 164 height 31
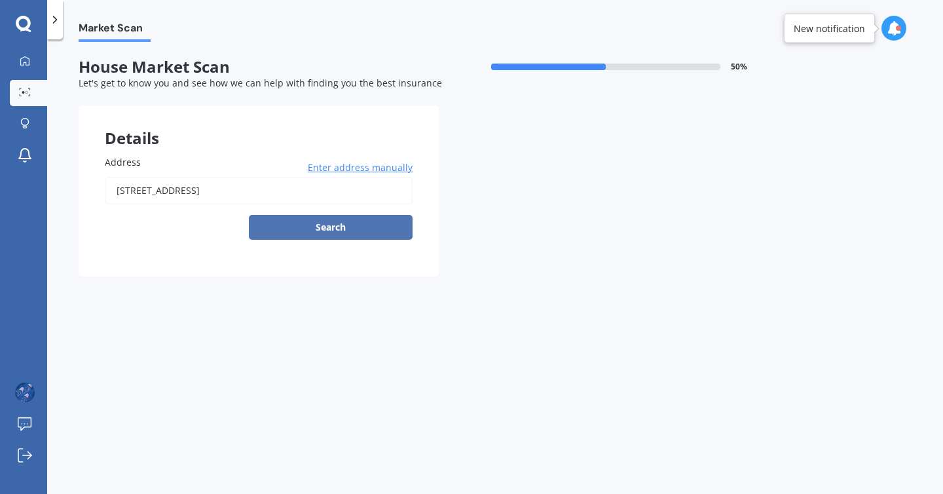
click at [352, 226] on button "Search" at bounding box center [331, 227] width 164 height 25
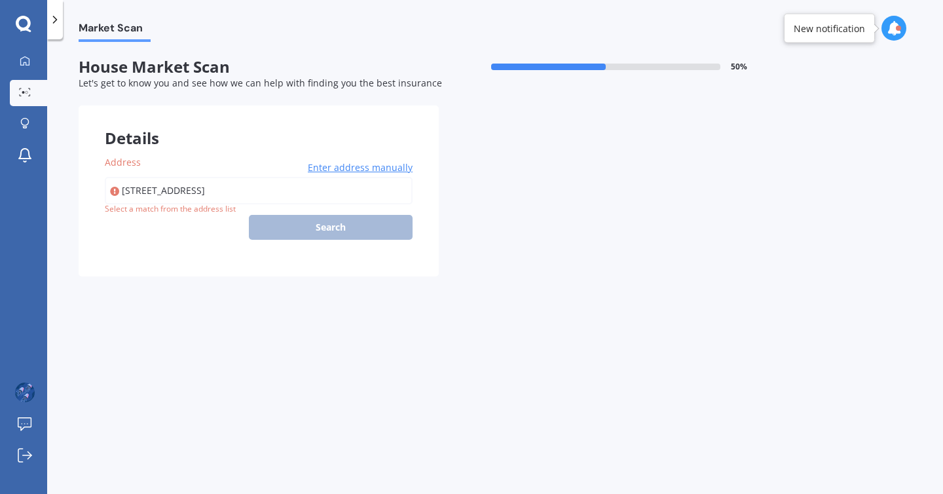
click at [292, 195] on input "[STREET_ADDRESS]" at bounding box center [259, 190] width 308 height 27
type input "[STREET_ADDRESS]"
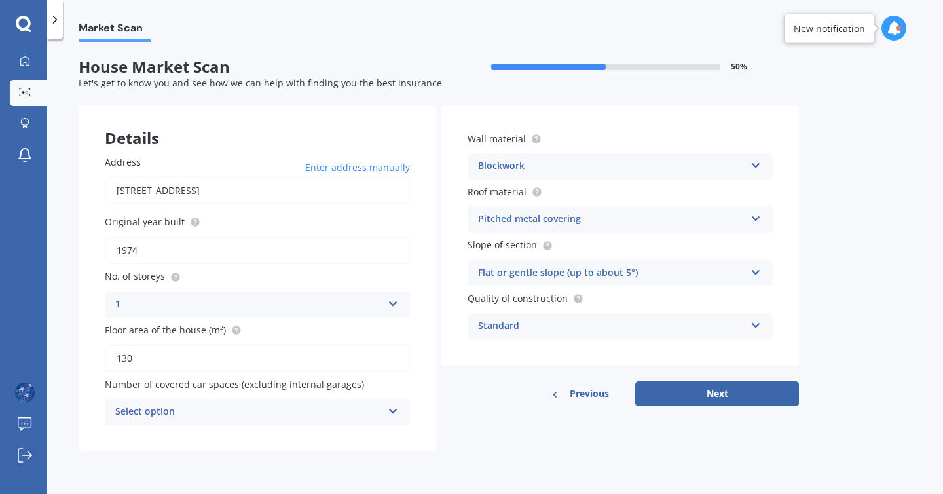
click at [266, 410] on div "Select option" at bounding box center [248, 412] width 267 height 16
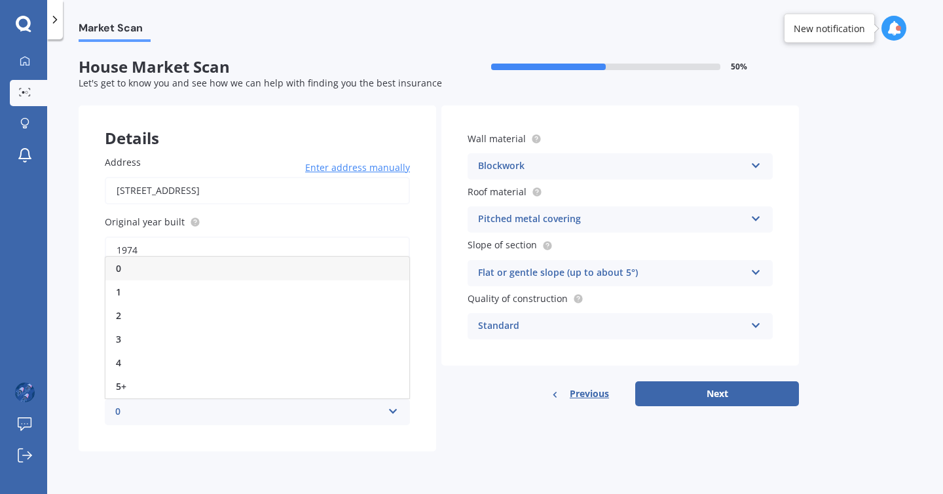
click at [266, 410] on div "0" at bounding box center [248, 412] width 267 height 16
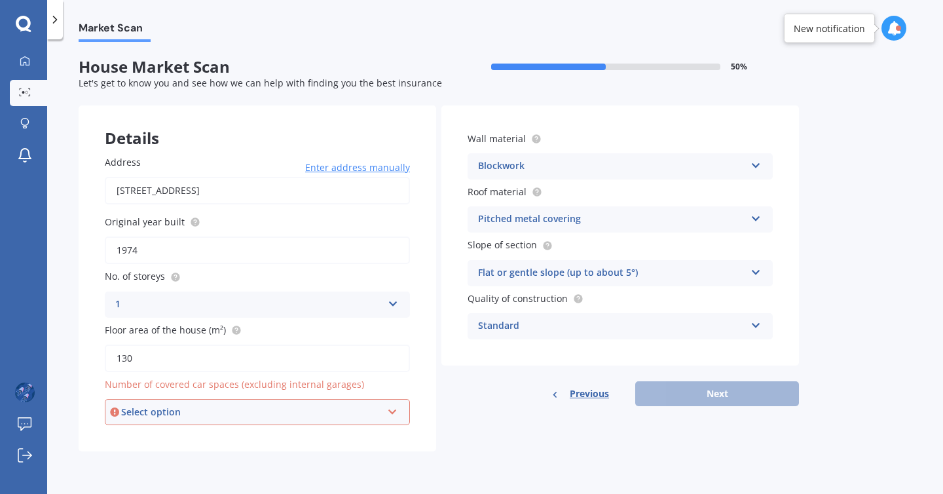
click at [266, 410] on div "Select option" at bounding box center [251, 412] width 261 height 14
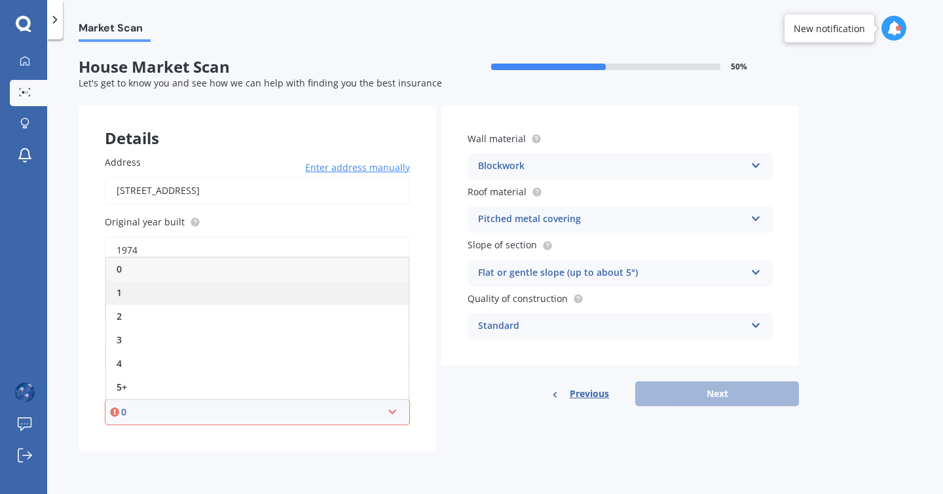
click at [211, 293] on div "1" at bounding box center [257, 293] width 302 height 24
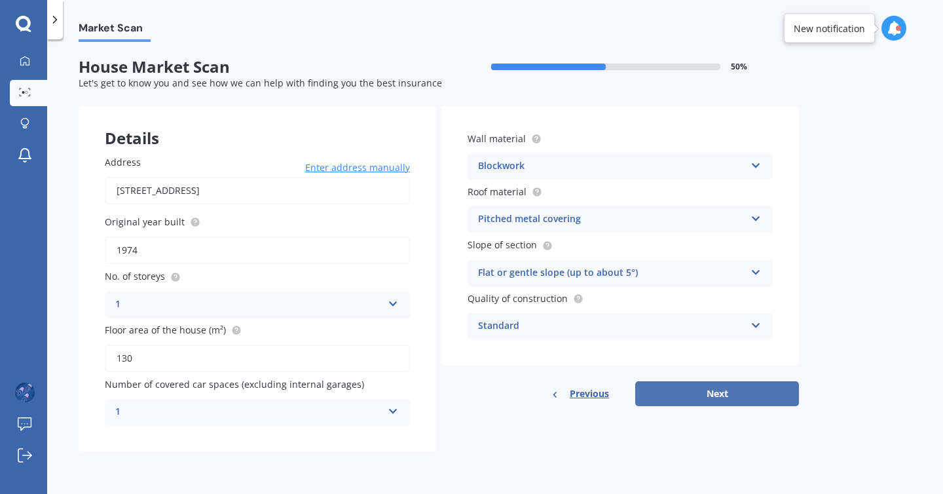
click at [681, 397] on button "Next" at bounding box center [717, 393] width 164 height 25
select select "16"
select select "05"
select select "1982"
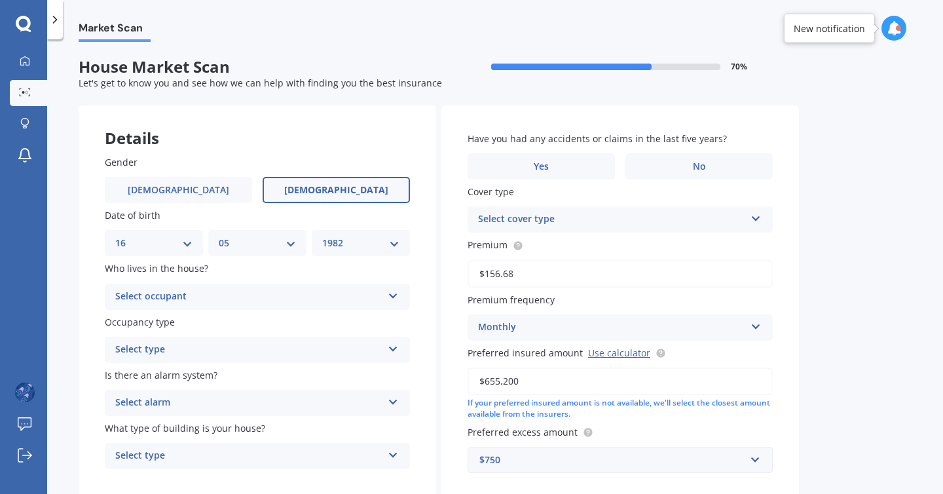
click at [362, 296] on div "Select occupant" at bounding box center [248, 297] width 267 height 16
click at [333, 323] on div "Owner" at bounding box center [257, 322] width 304 height 24
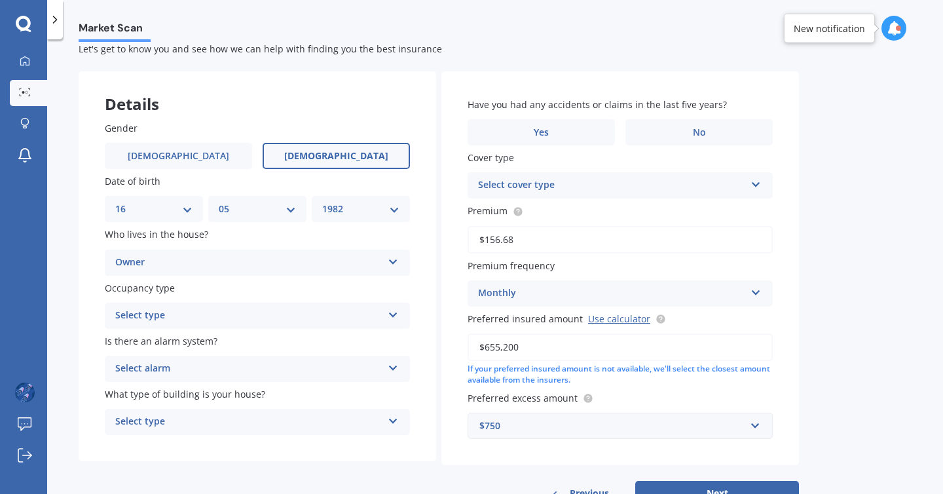
scroll to position [35, 0]
click at [381, 318] on div "Select type" at bounding box center [248, 314] width 267 height 16
click at [350, 340] on div "Permanent" at bounding box center [257, 340] width 304 height 24
click at [346, 367] on div "Select alarm" at bounding box center [248, 367] width 267 height 16
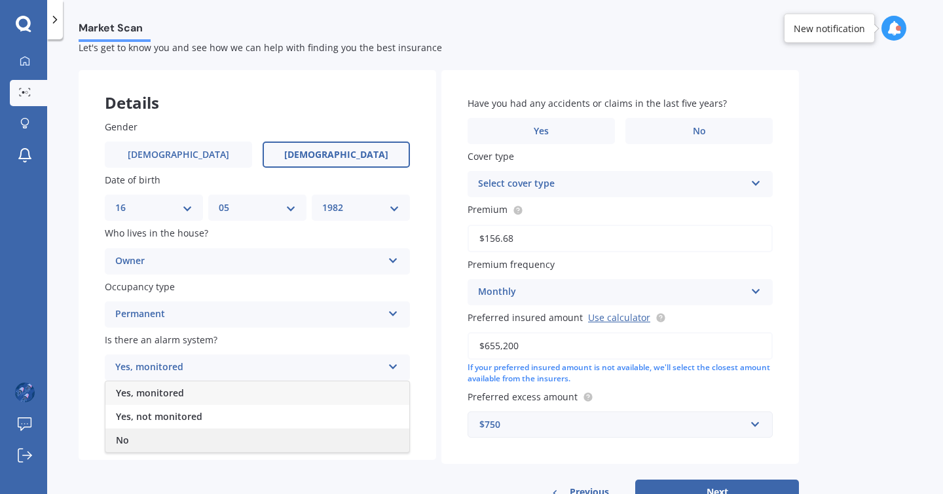
click at [305, 443] on div "No" at bounding box center [257, 440] width 304 height 24
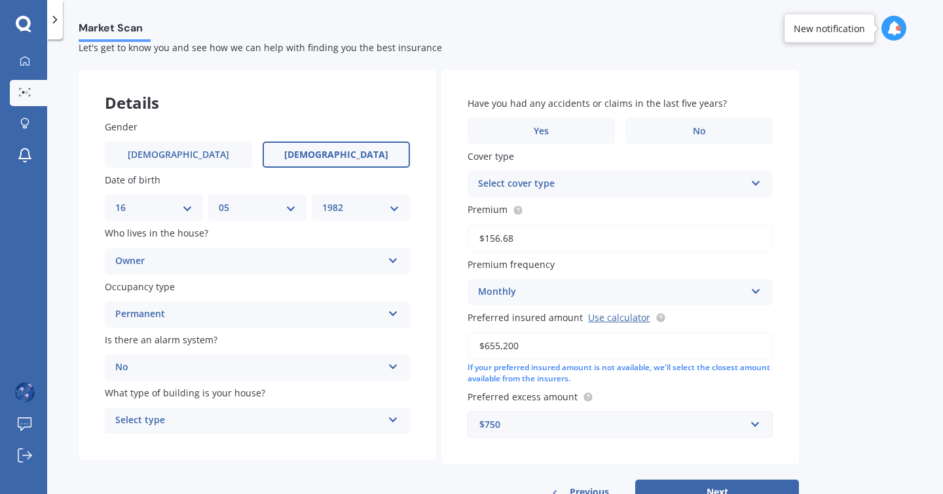
click at [318, 425] on div "Select type" at bounding box center [248, 420] width 267 height 16
click at [337, 352] on div "Freestanding" at bounding box center [257, 348] width 304 height 24
click at [665, 132] on label "No" at bounding box center [698, 131] width 147 height 26
click at [0, 0] on input "No" at bounding box center [0, 0] width 0 height 0
click at [640, 182] on div "Select cover type" at bounding box center [611, 184] width 267 height 16
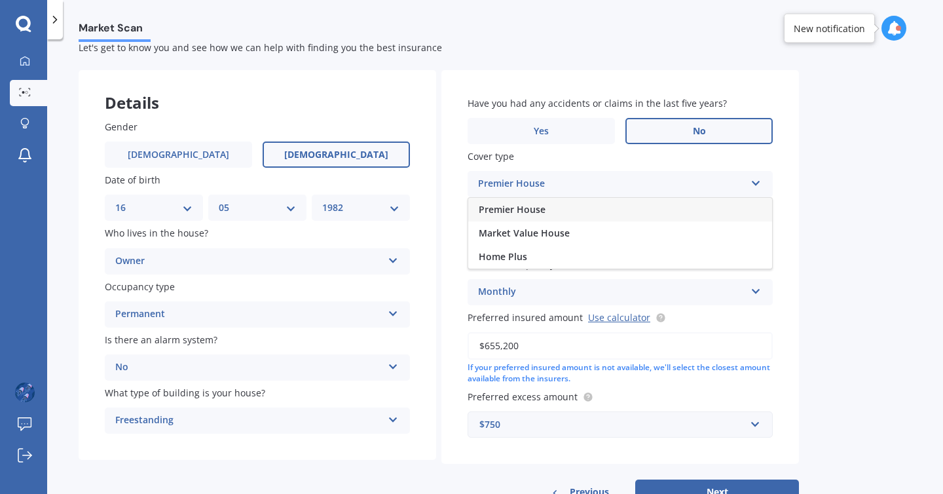
click at [626, 211] on div "Premier House" at bounding box center [620, 210] width 304 height 24
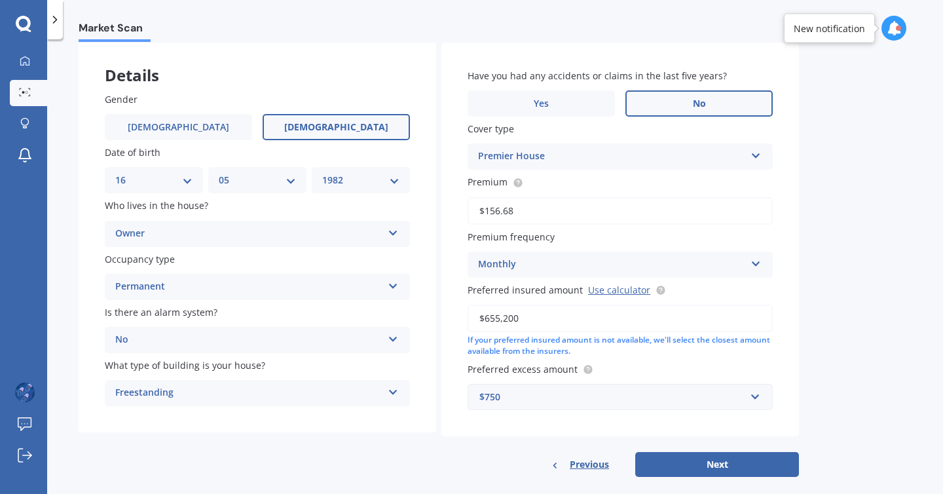
scroll to position [82, 0]
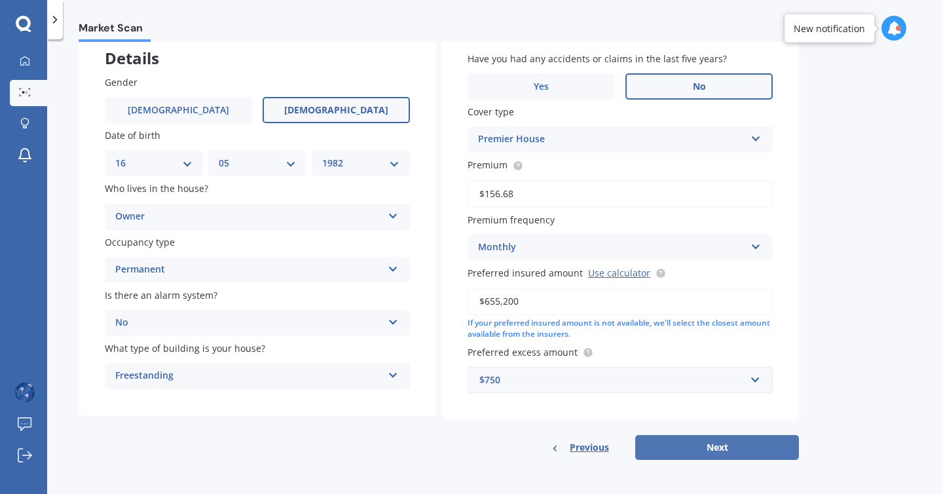
click at [678, 449] on button "Next" at bounding box center [717, 447] width 164 height 25
select select "16"
select select "05"
select select "1982"
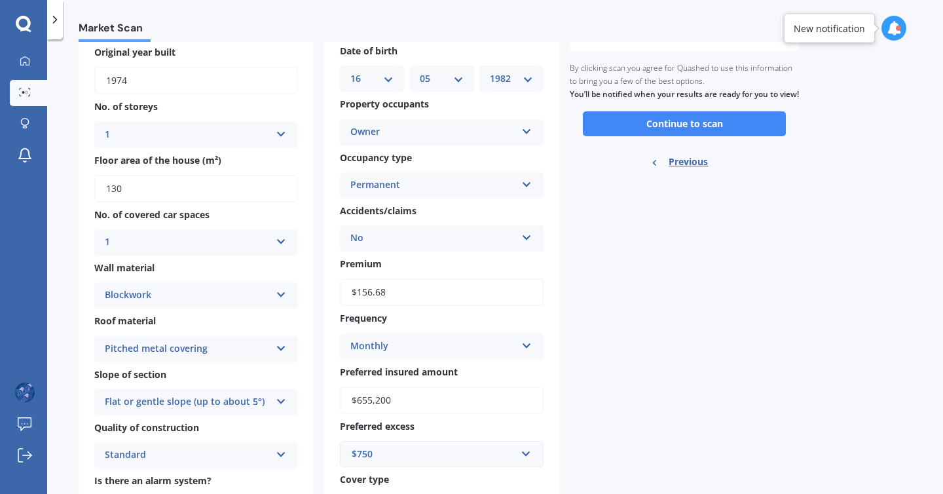
scroll to position [166, 0]
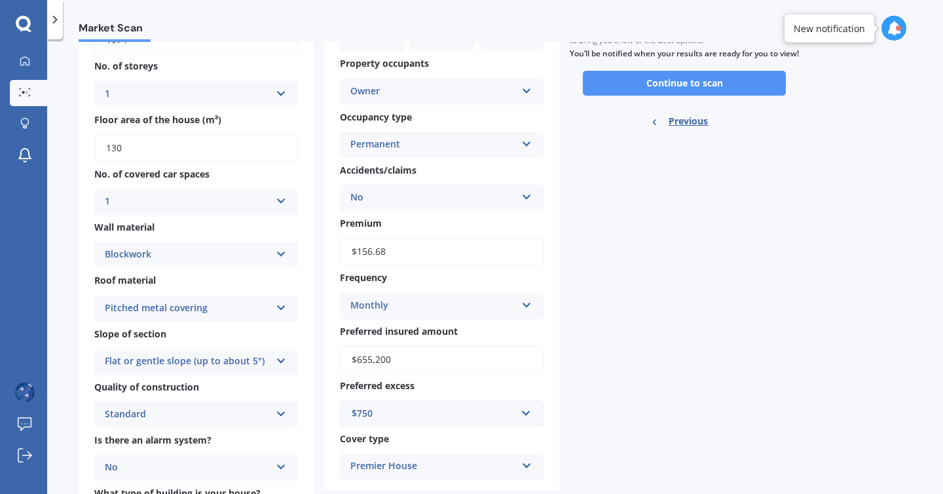
click at [657, 95] on button "Continue to scan" at bounding box center [684, 83] width 203 height 25
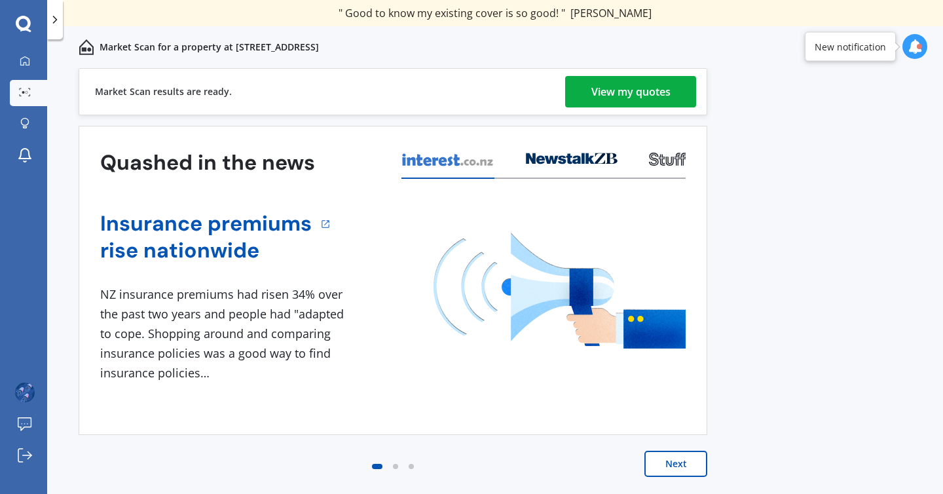
click at [669, 96] on div "View my quotes" at bounding box center [630, 91] width 79 height 31
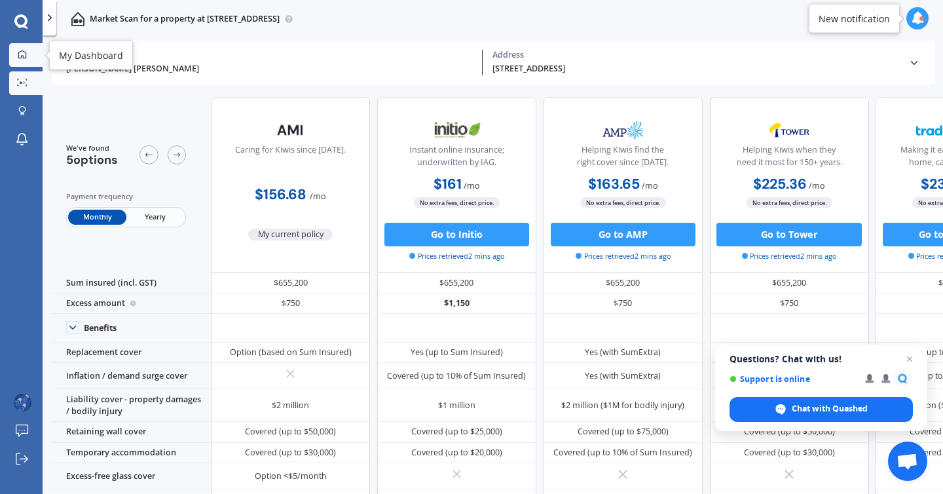
click at [29, 50] on div at bounding box center [23, 55] width 18 height 11
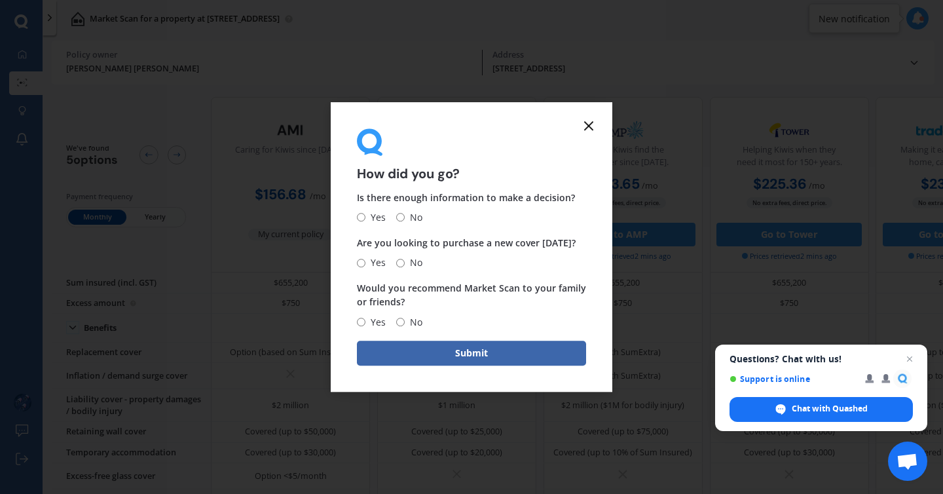
click at [589, 126] on line at bounding box center [589, 126] width 8 height 8
